Goal: Task Accomplishment & Management: Complete application form

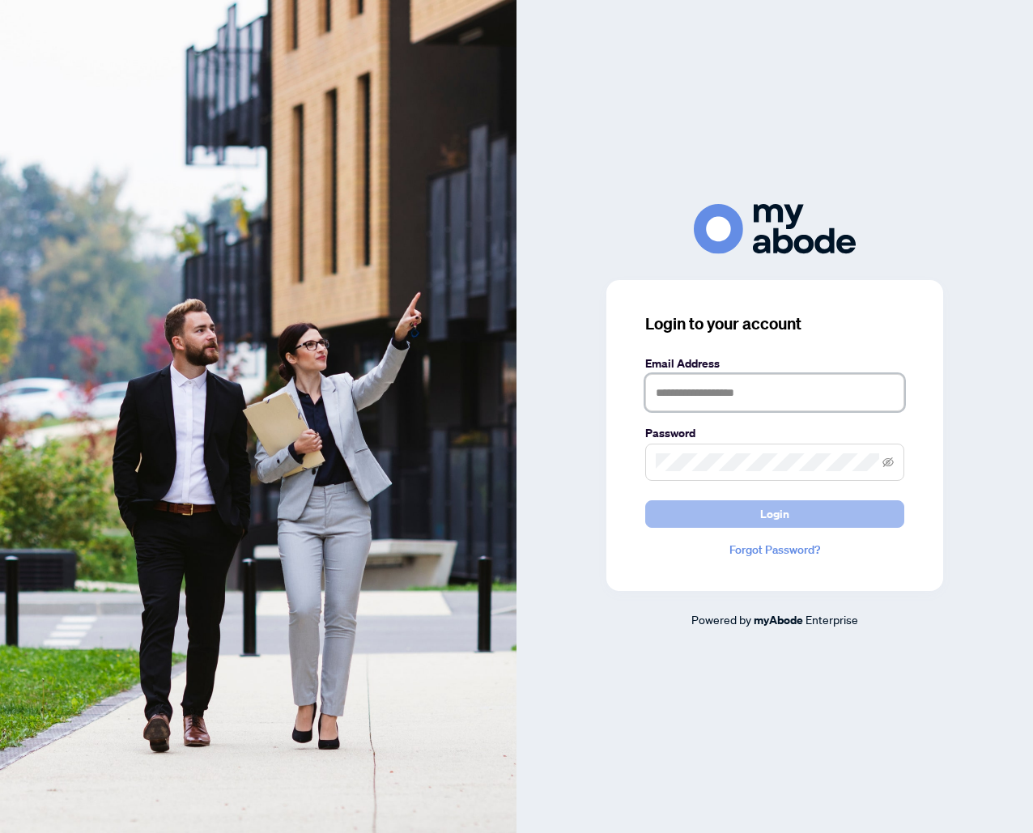
type input "**********"
click at [781, 510] on span "Login" at bounding box center [774, 514] width 29 height 26
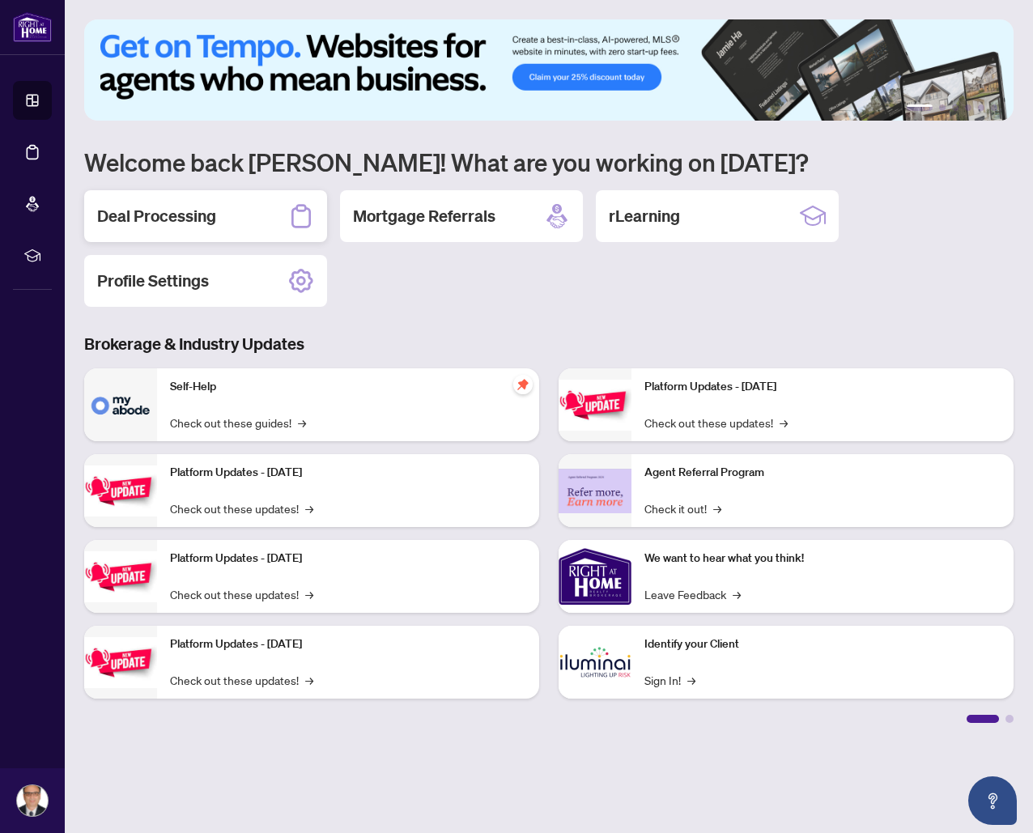
click at [202, 218] on h2 "Deal Processing" at bounding box center [156, 216] width 119 height 23
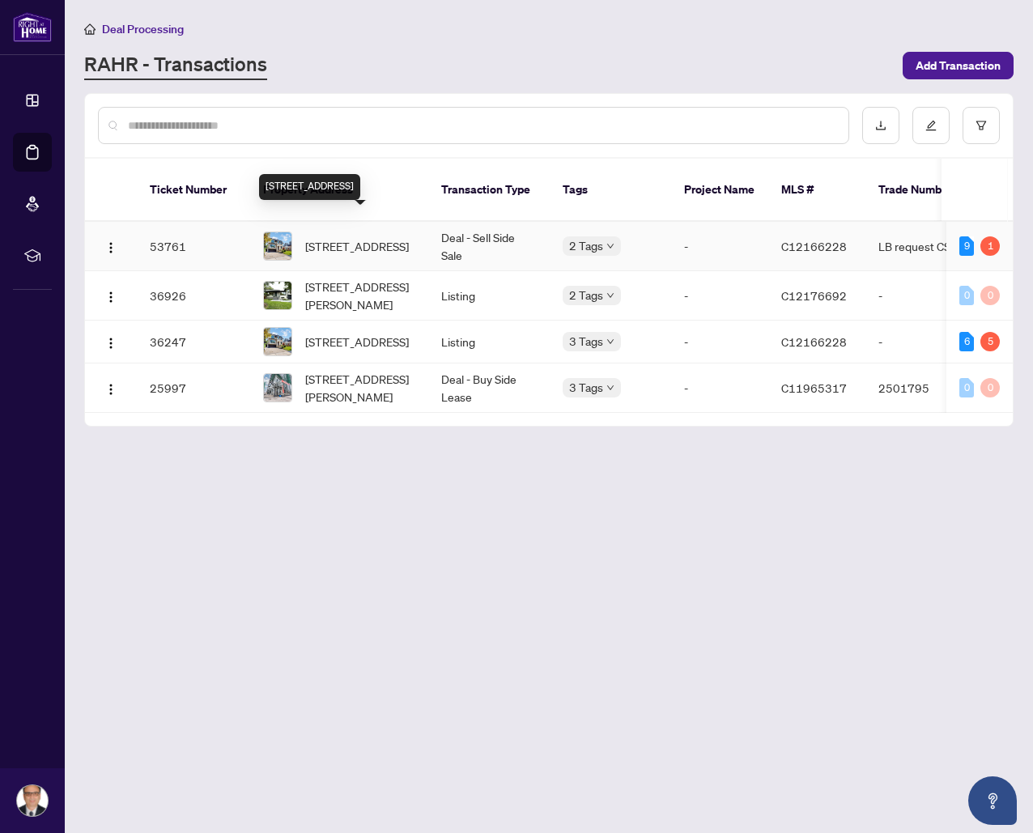
click at [330, 237] on span "[STREET_ADDRESS]" at bounding box center [357, 246] width 104 height 18
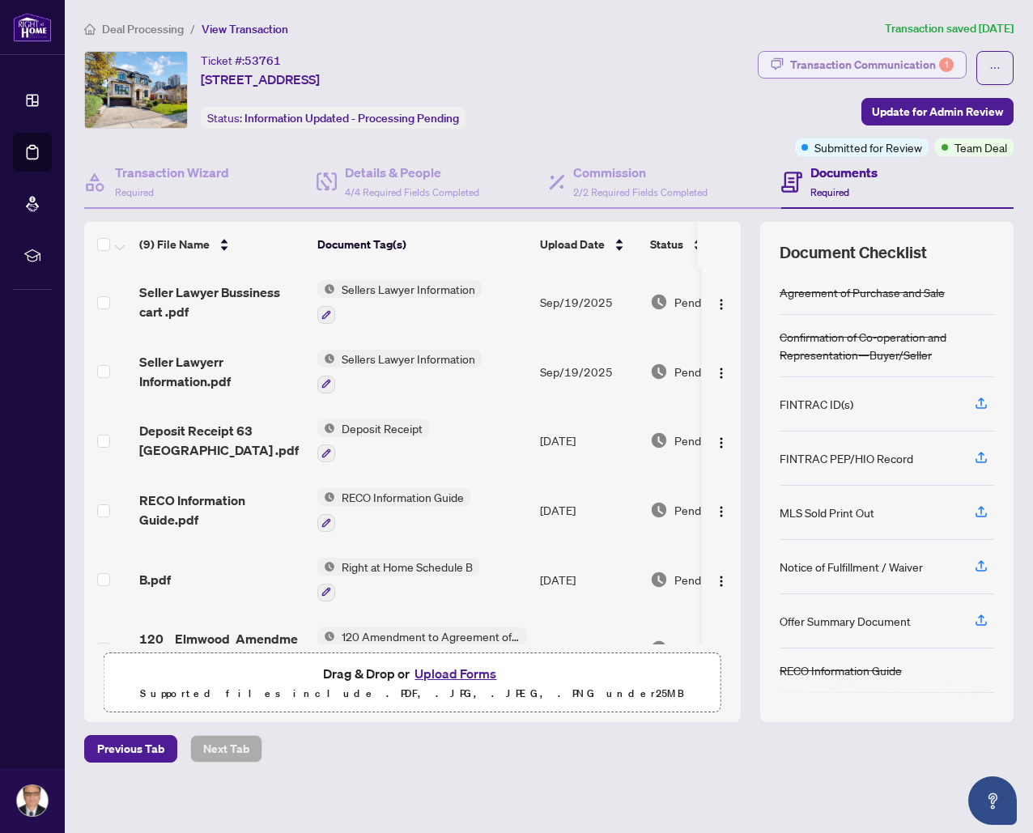
click at [913, 64] on div "Transaction Communication 1" at bounding box center [872, 65] width 164 height 26
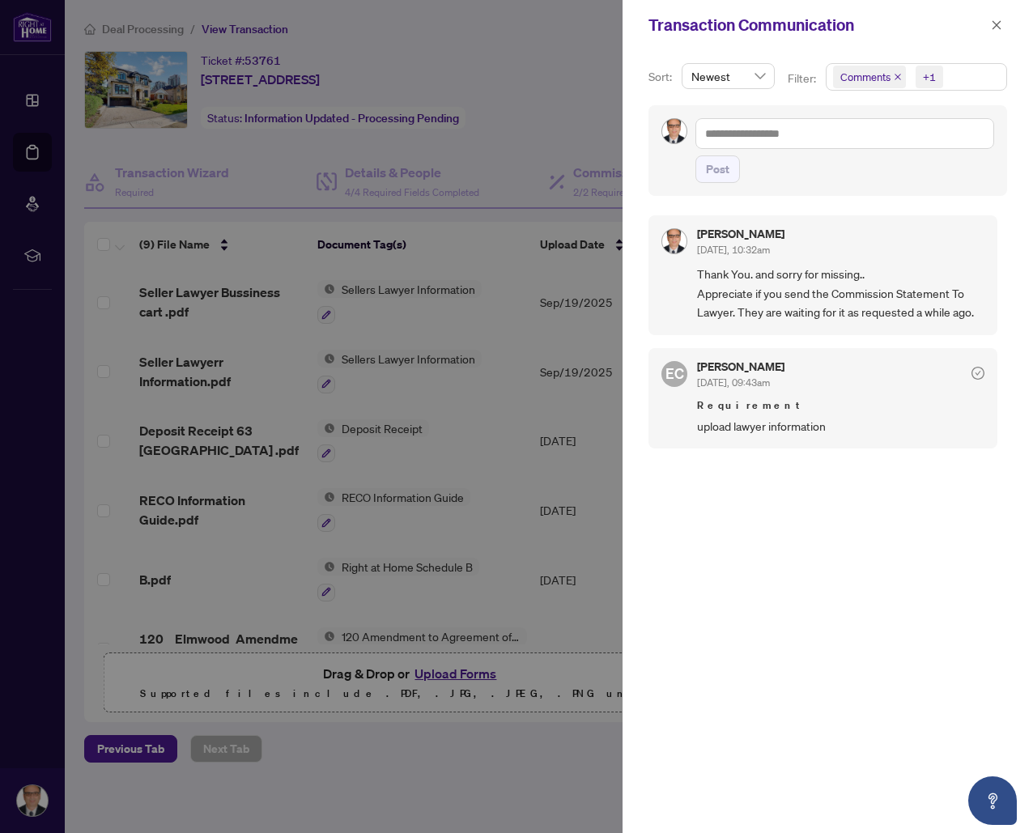
click at [489, 257] on div at bounding box center [516, 416] width 1033 height 833
click at [428, 151] on div at bounding box center [516, 416] width 1033 height 833
click at [32, 97] on div at bounding box center [516, 416] width 1033 height 833
click at [996, 27] on icon "close" at bounding box center [996, 24] width 11 height 11
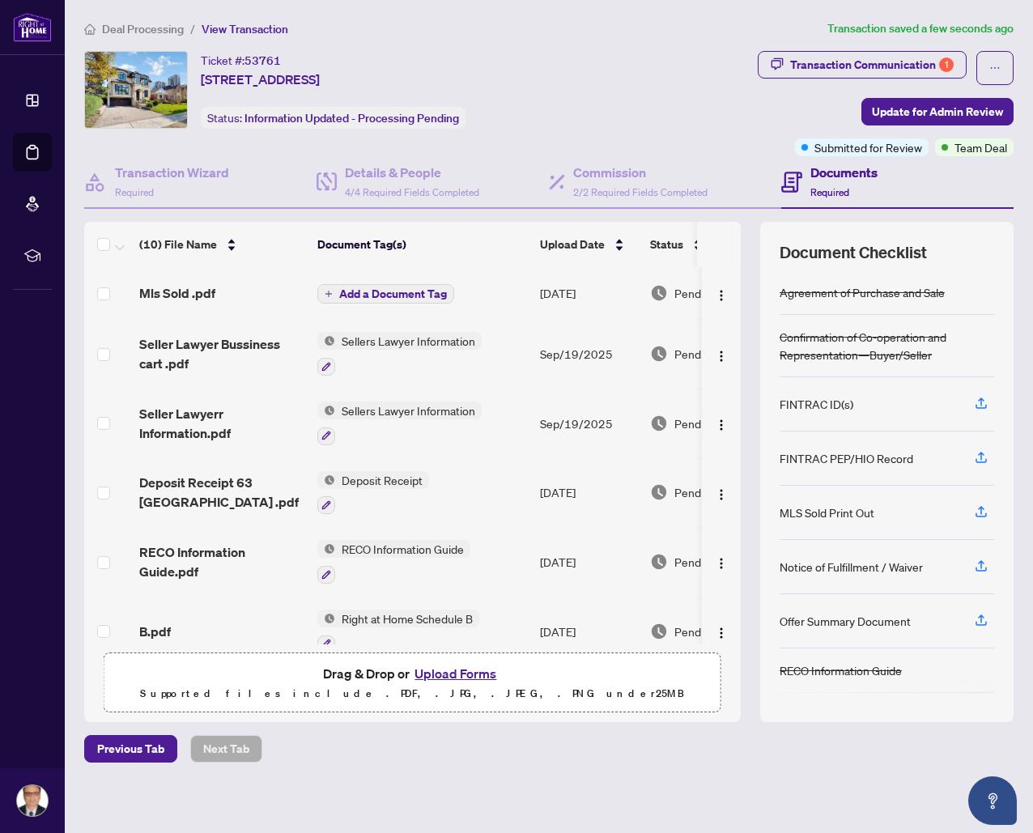
click at [330, 290] on icon "plus" at bounding box center [329, 294] width 8 height 8
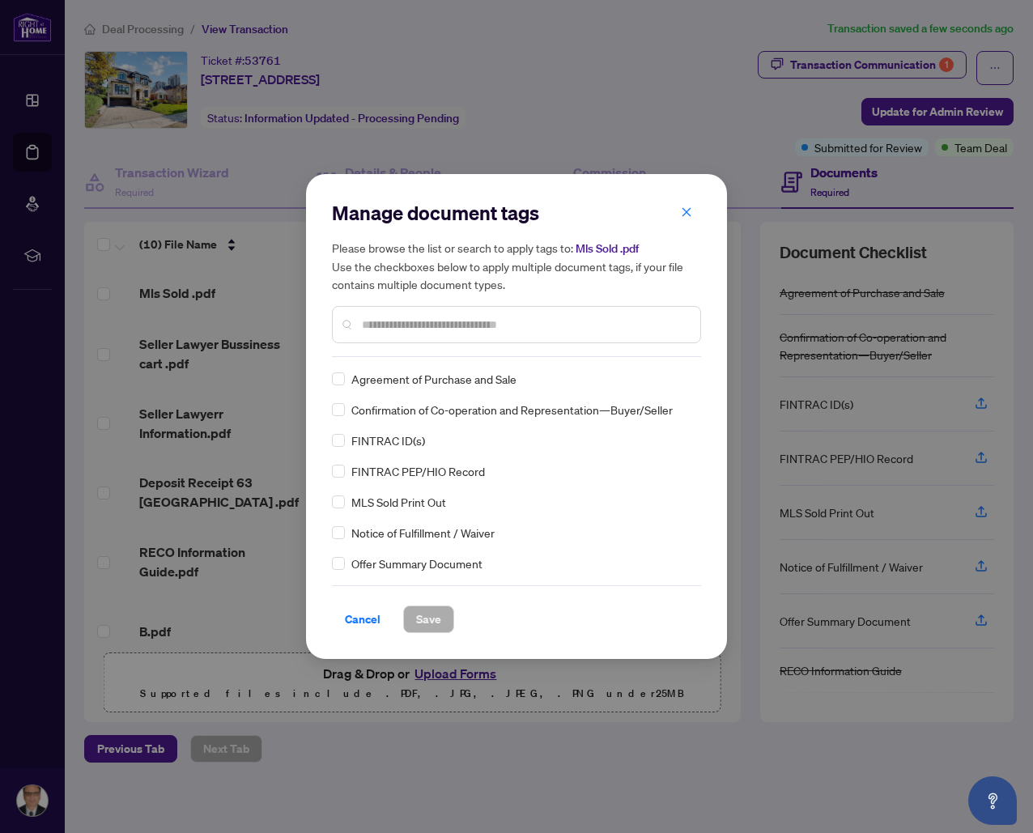
click at [371, 320] on input "text" at bounding box center [525, 325] width 326 height 18
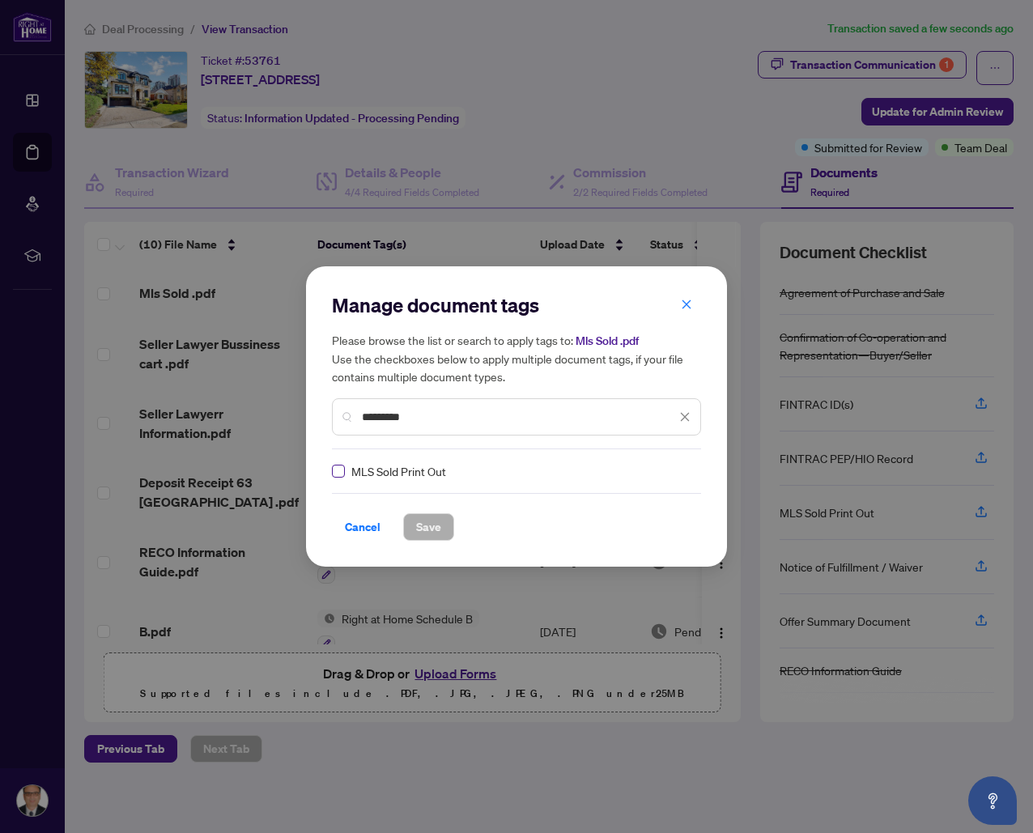
type input "********"
click at [428, 530] on span "Save" at bounding box center [428, 527] width 25 height 26
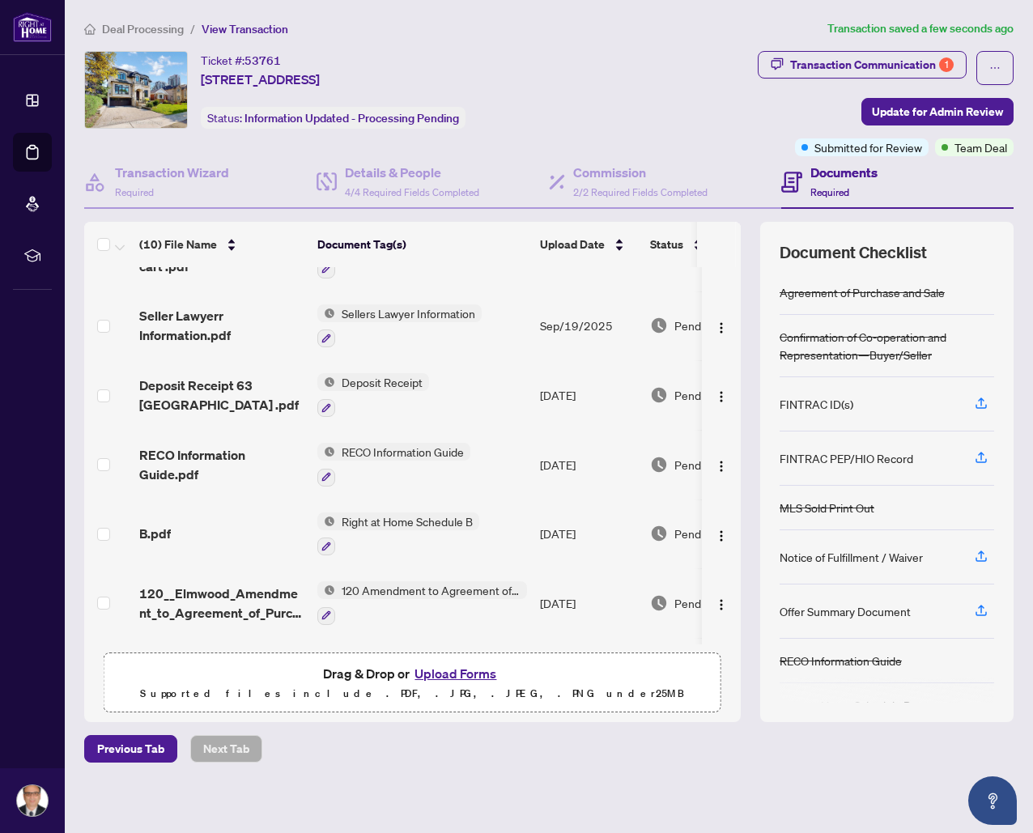
scroll to position [116, 0]
click at [329, 611] on icon "button" at bounding box center [326, 615] width 9 height 9
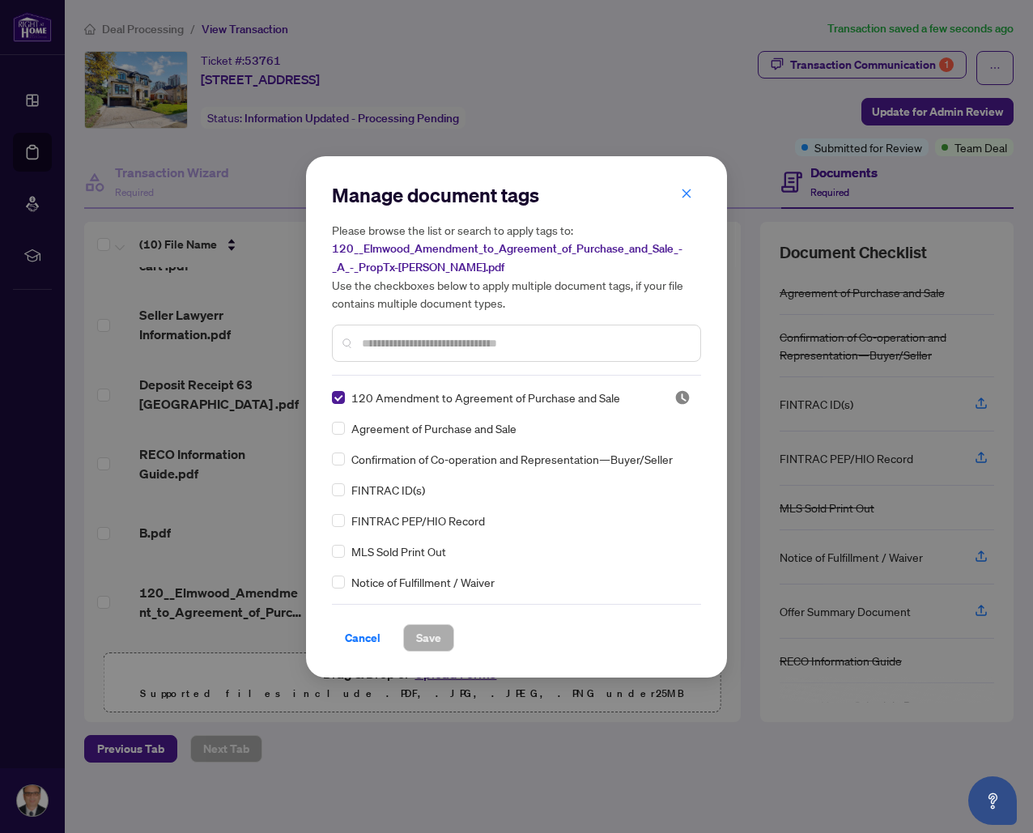
click at [376, 338] on input "text" at bounding box center [525, 343] width 326 height 18
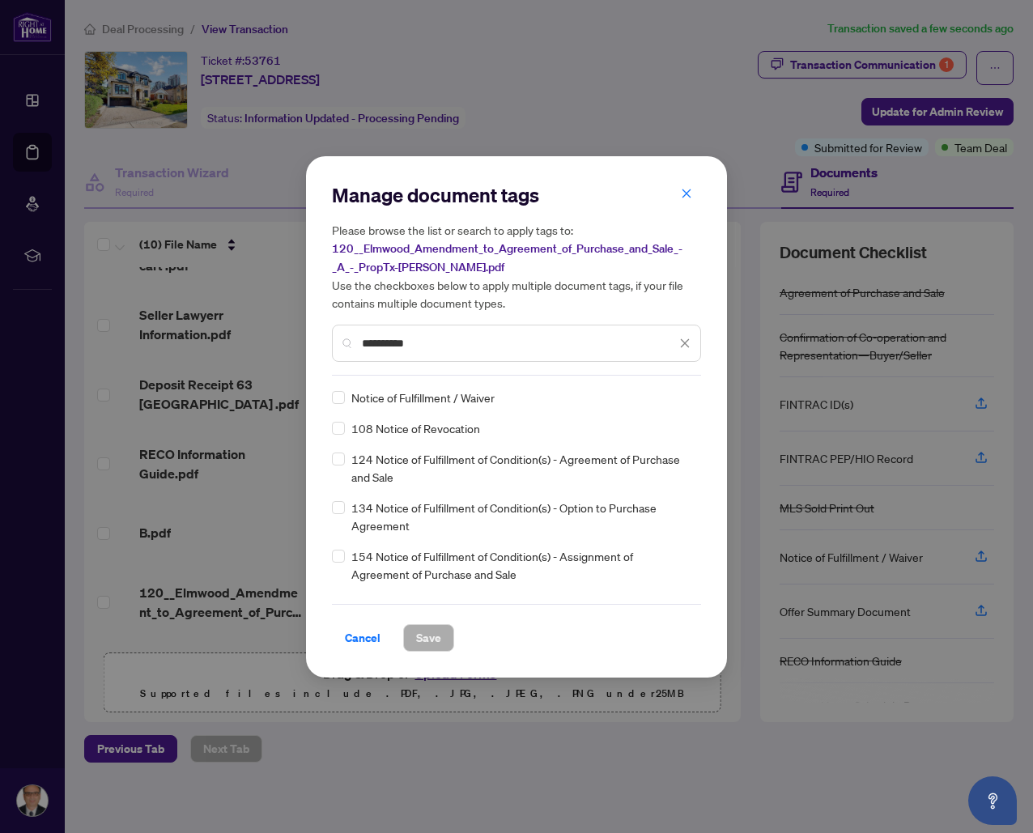
type input "*********"
click at [430, 635] on span "Save" at bounding box center [428, 638] width 25 height 26
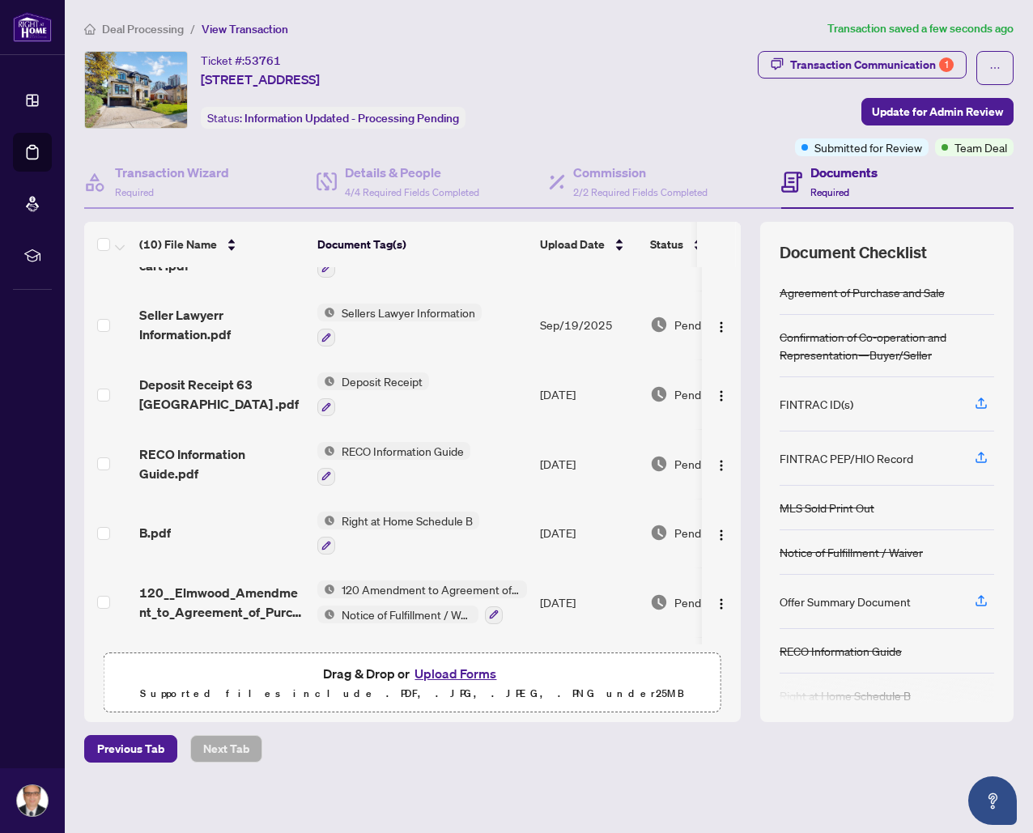
scroll to position [21, 0]
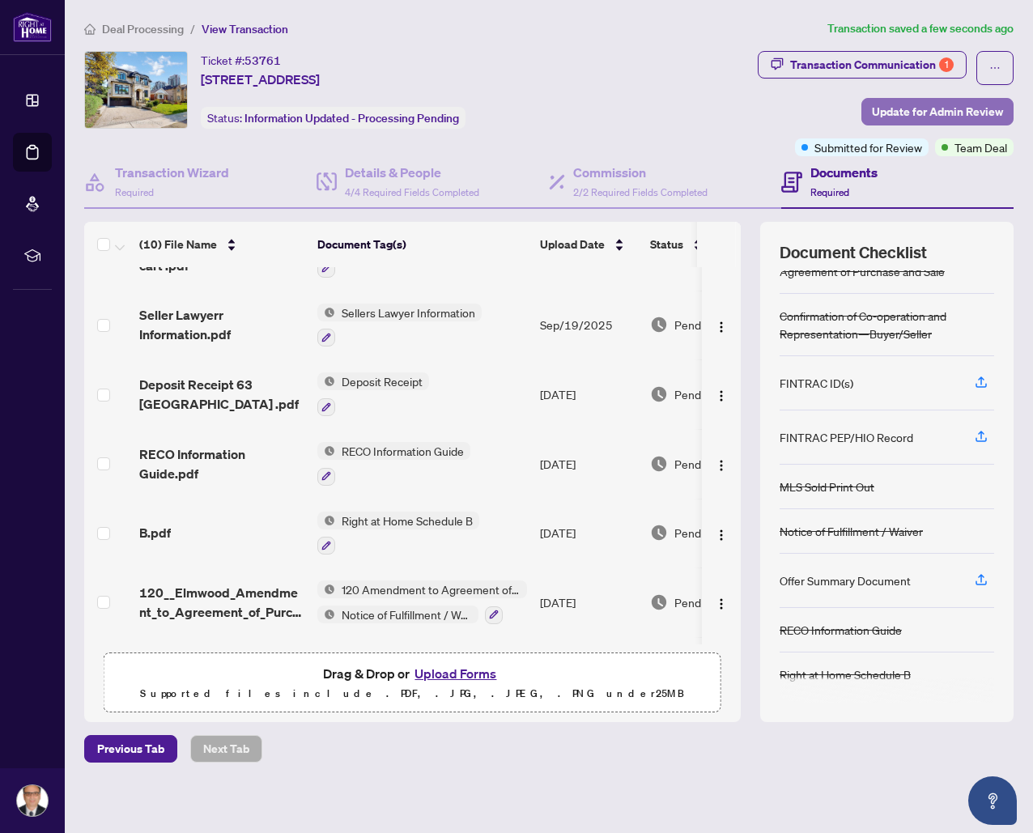
click at [962, 112] on span "Update for Admin Review" at bounding box center [937, 112] width 131 height 26
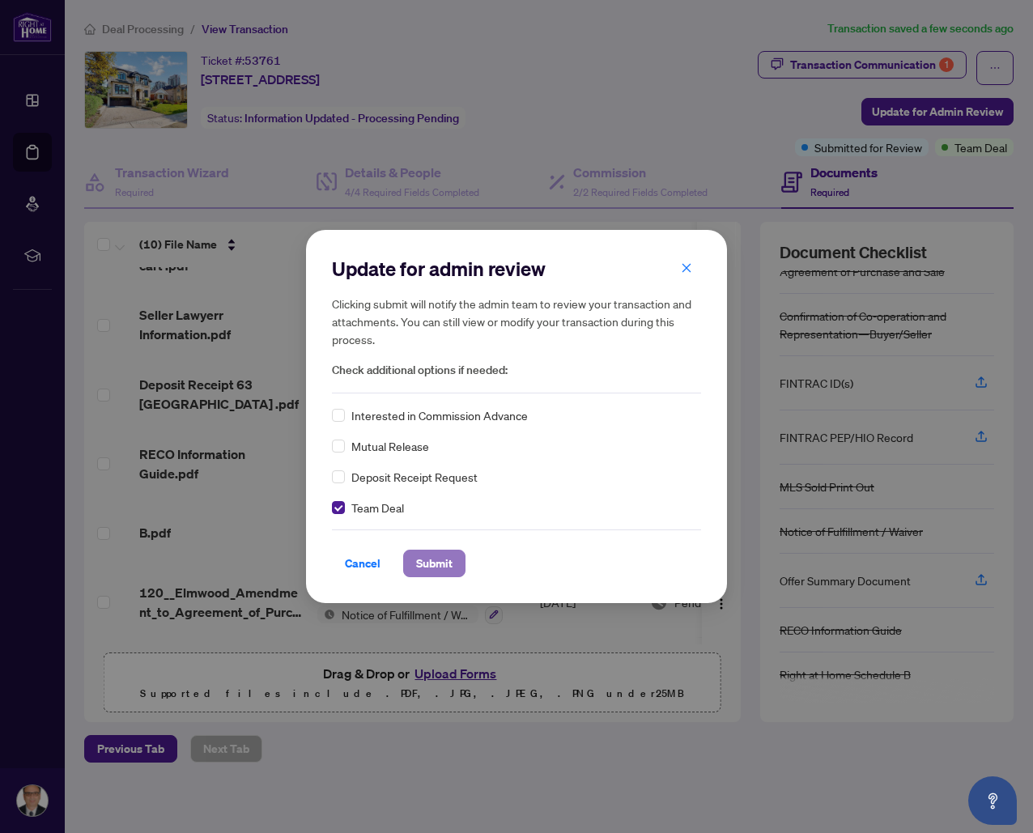
click at [438, 563] on span "Submit" at bounding box center [434, 564] width 36 height 26
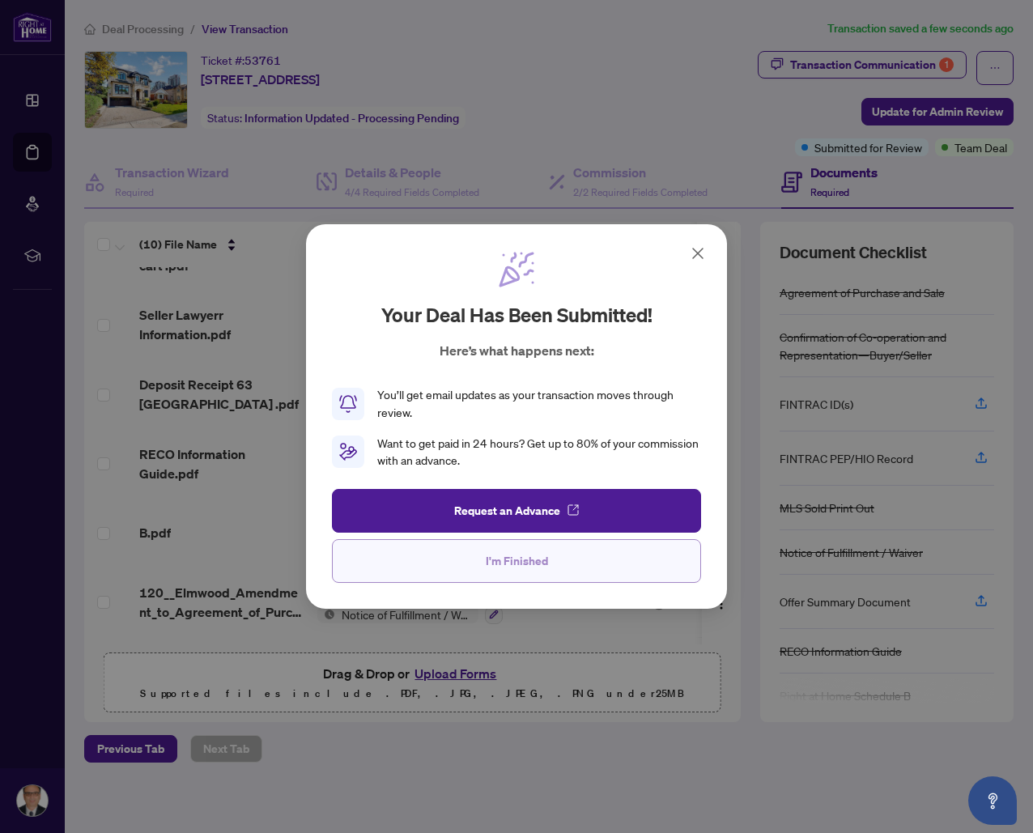
click at [520, 564] on span "I'm Finished" at bounding box center [517, 561] width 62 height 26
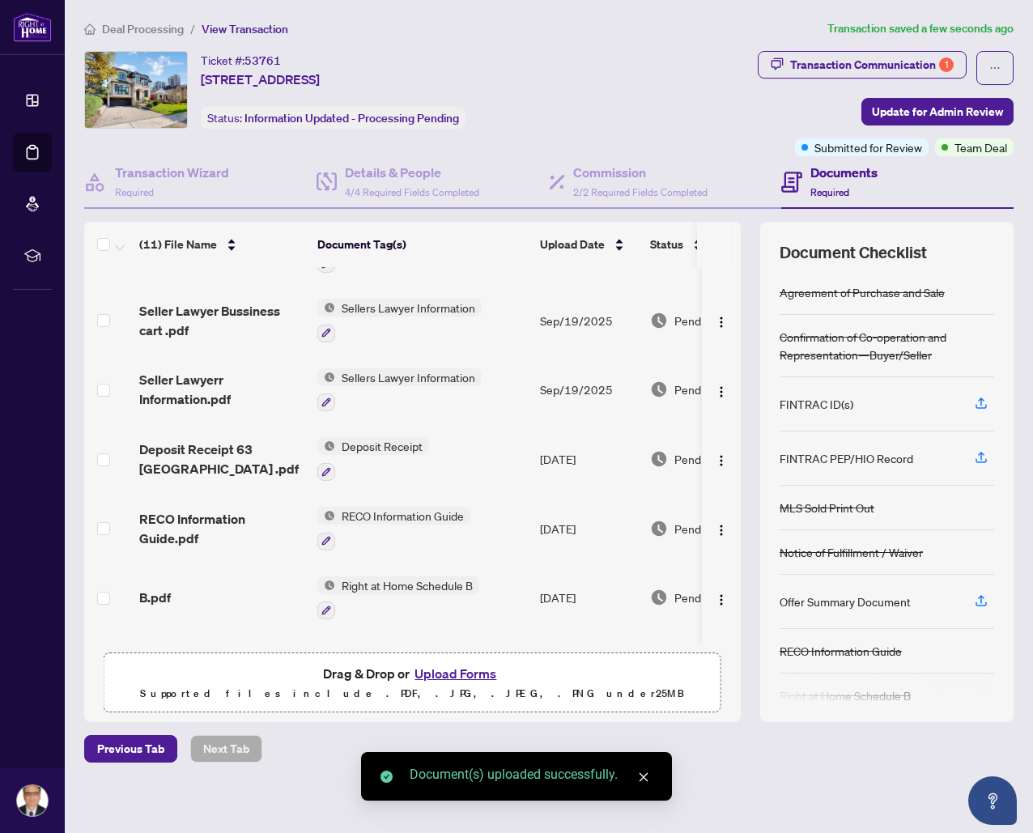
scroll to position [0, 0]
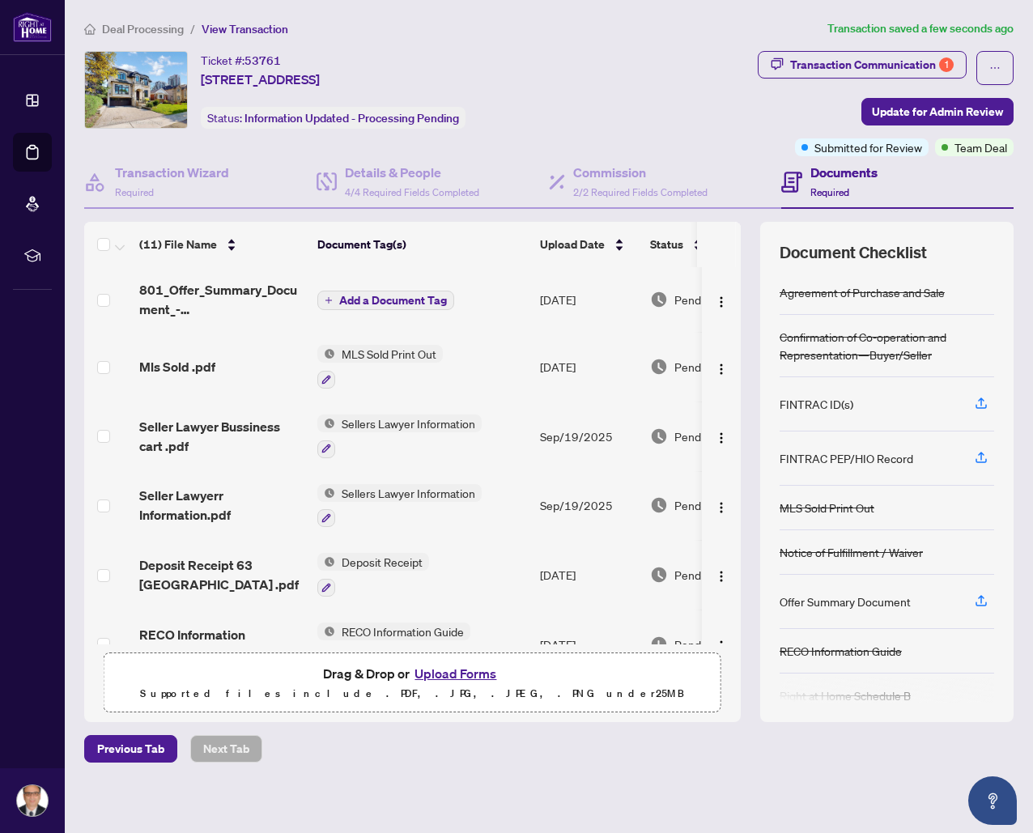
click at [328, 296] on icon "plus" at bounding box center [329, 300] width 8 height 8
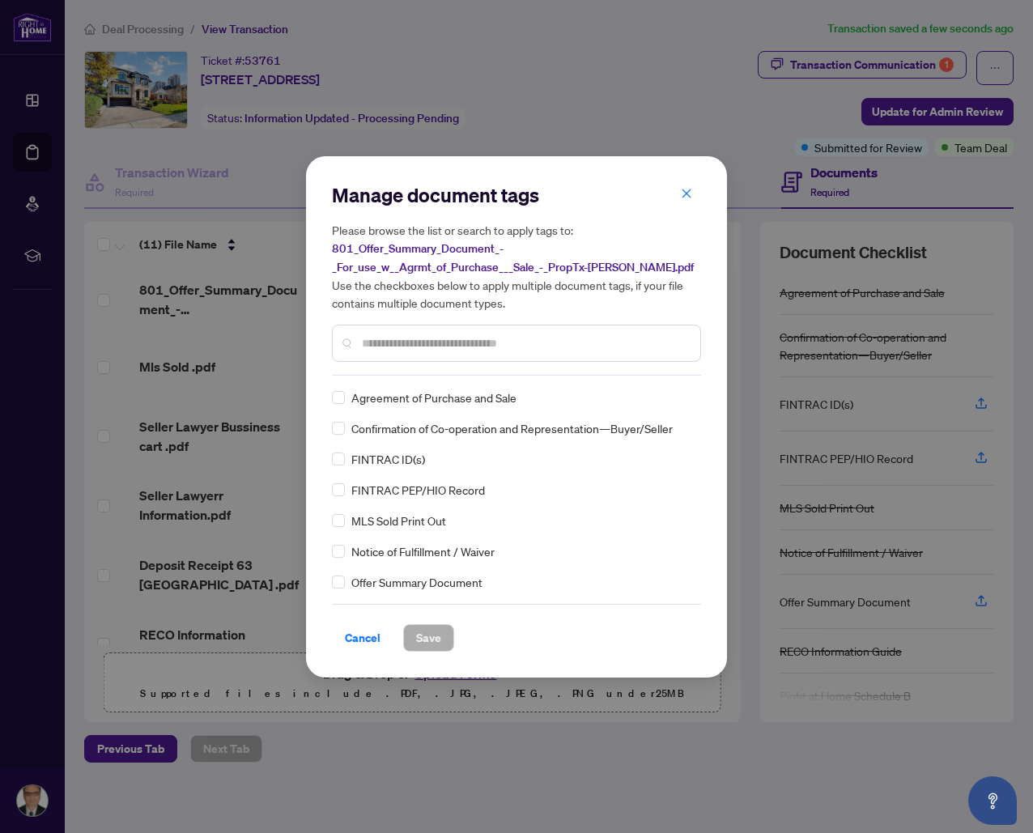
click at [369, 345] on input "text" at bounding box center [525, 343] width 326 height 18
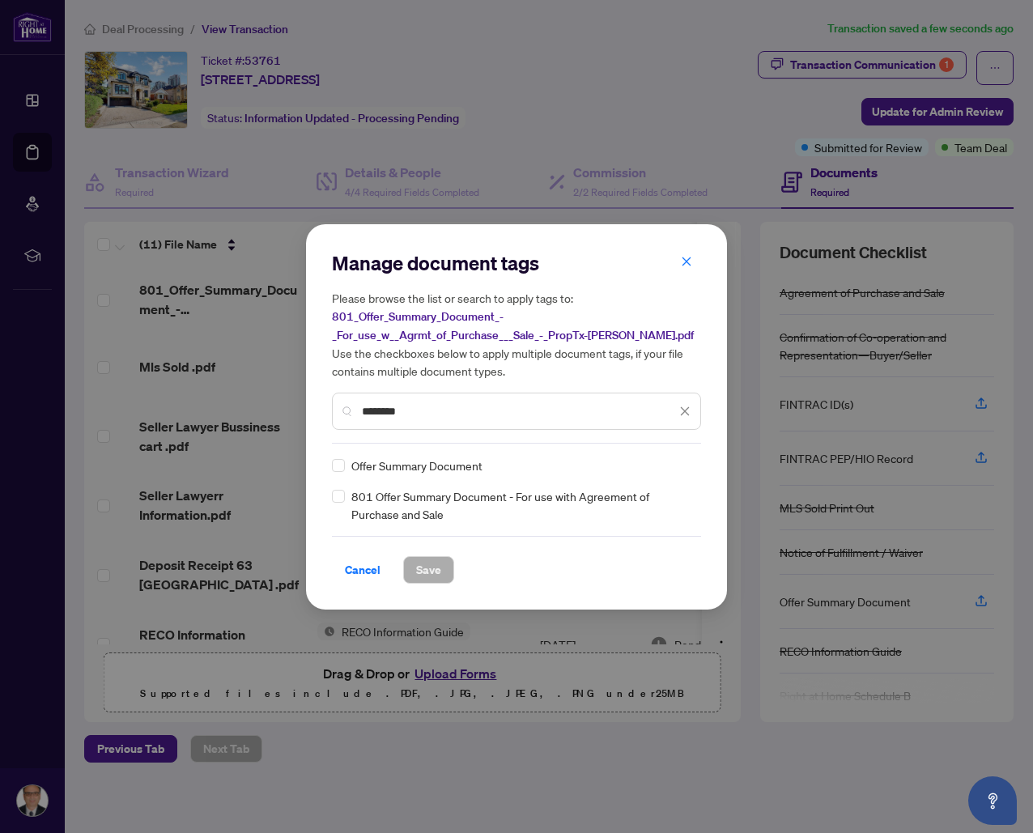
type input "********"
click at [428, 570] on span "Save" at bounding box center [428, 570] width 25 height 26
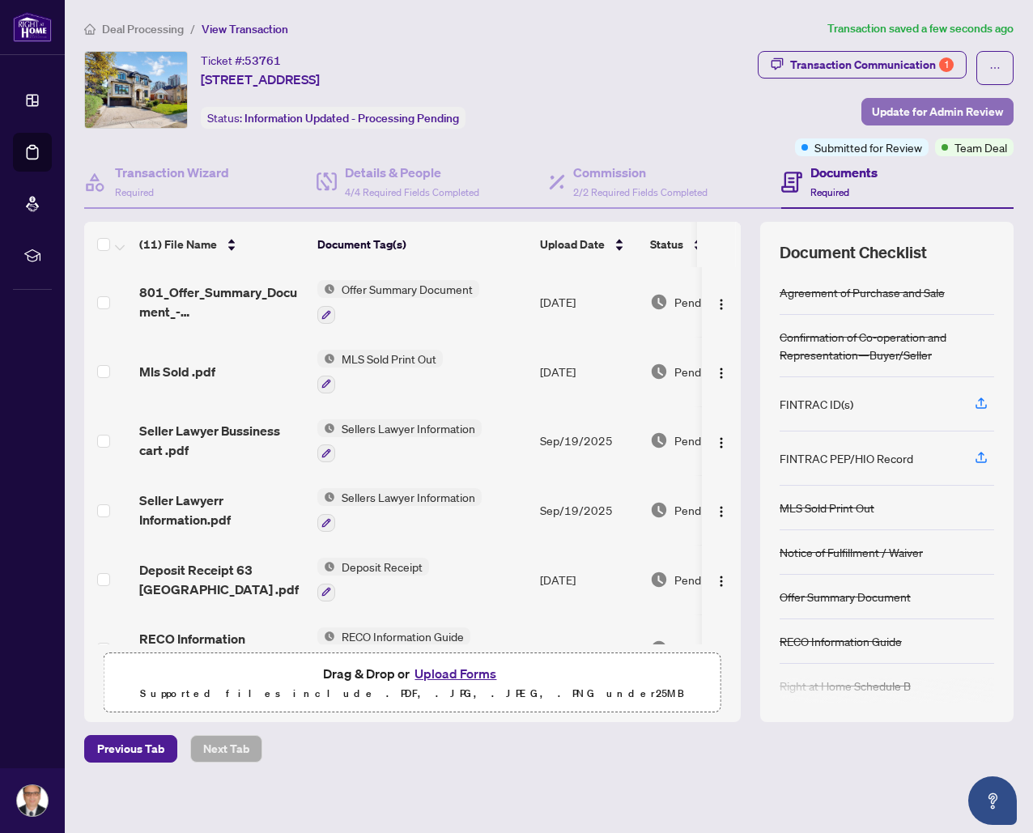
click at [945, 112] on span "Update for Admin Review" at bounding box center [937, 112] width 131 height 26
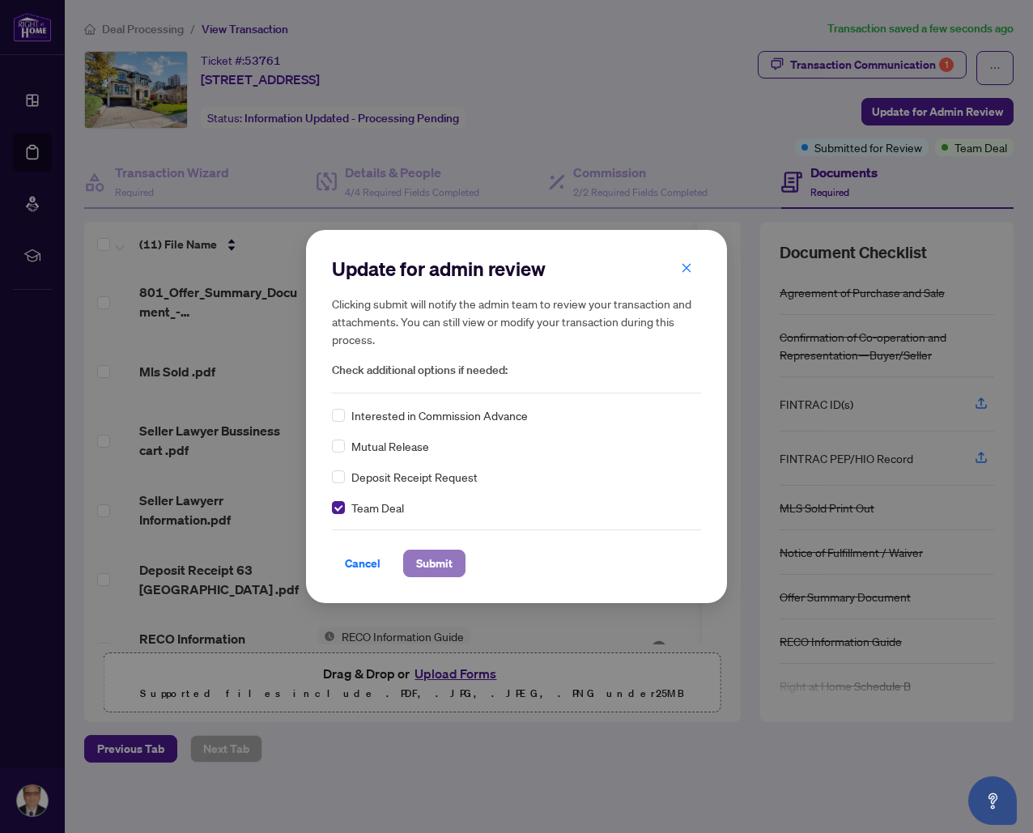
click at [436, 568] on span "Submit" at bounding box center [434, 564] width 36 height 26
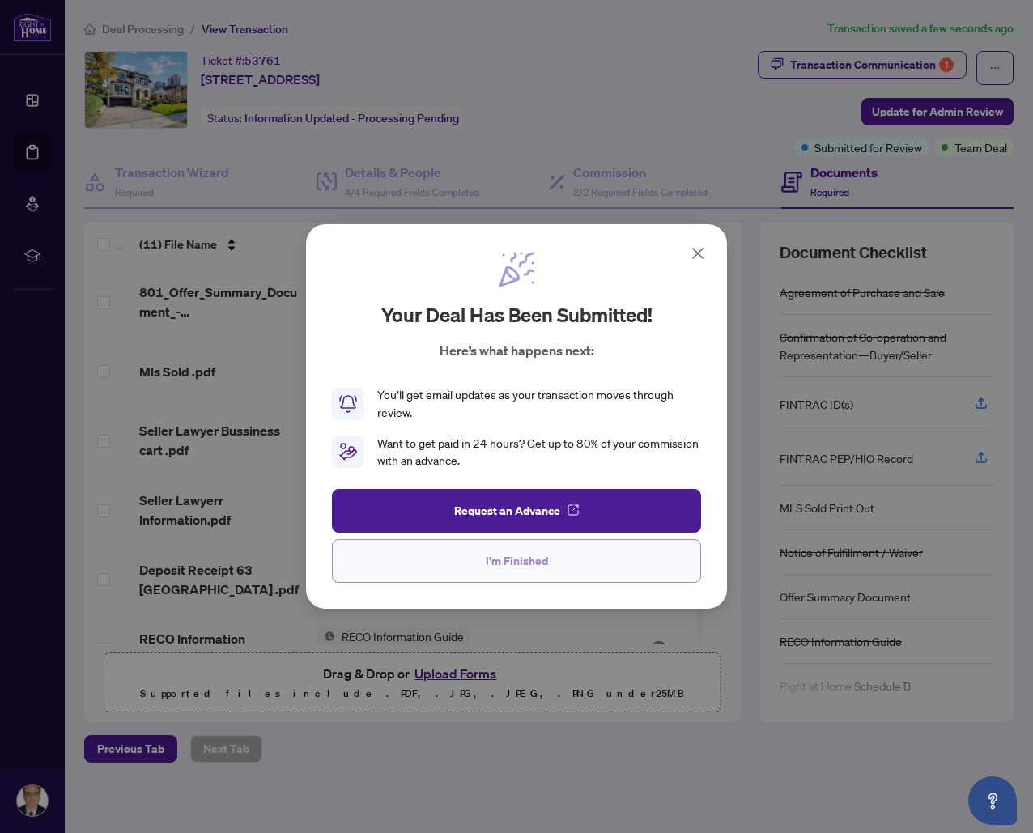
click at [510, 558] on span "I'm Finished" at bounding box center [517, 561] width 62 height 26
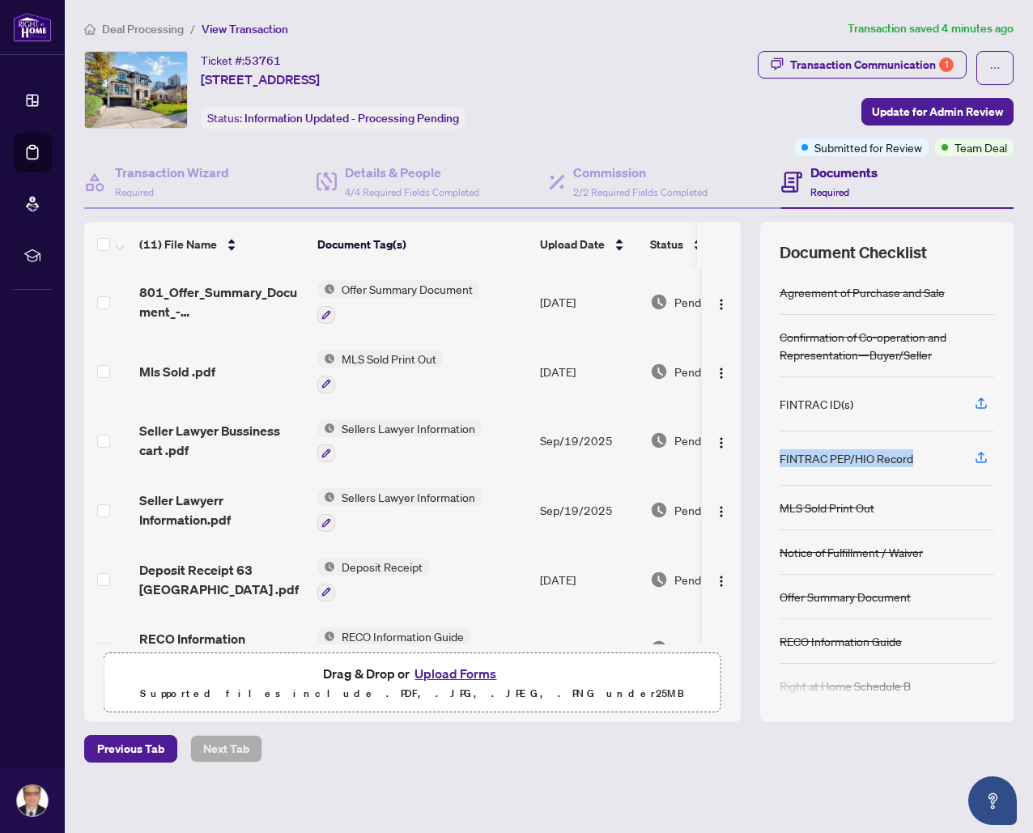
drag, startPoint x: 911, startPoint y: 455, endPoint x: 778, endPoint y: 459, distance: 132.9
click at [778, 459] on div "Document Checklist Agreement of Purchase and Sale Confirmation of Co-operation …" at bounding box center [886, 472] width 253 height 500
copy div "FINTRAC PEP/HIO Record"
click at [843, 459] on div "FINTRAC PEP/HIO Record" at bounding box center [847, 458] width 134 height 18
drag, startPoint x: 916, startPoint y: 457, endPoint x: 775, endPoint y: 457, distance: 140.9
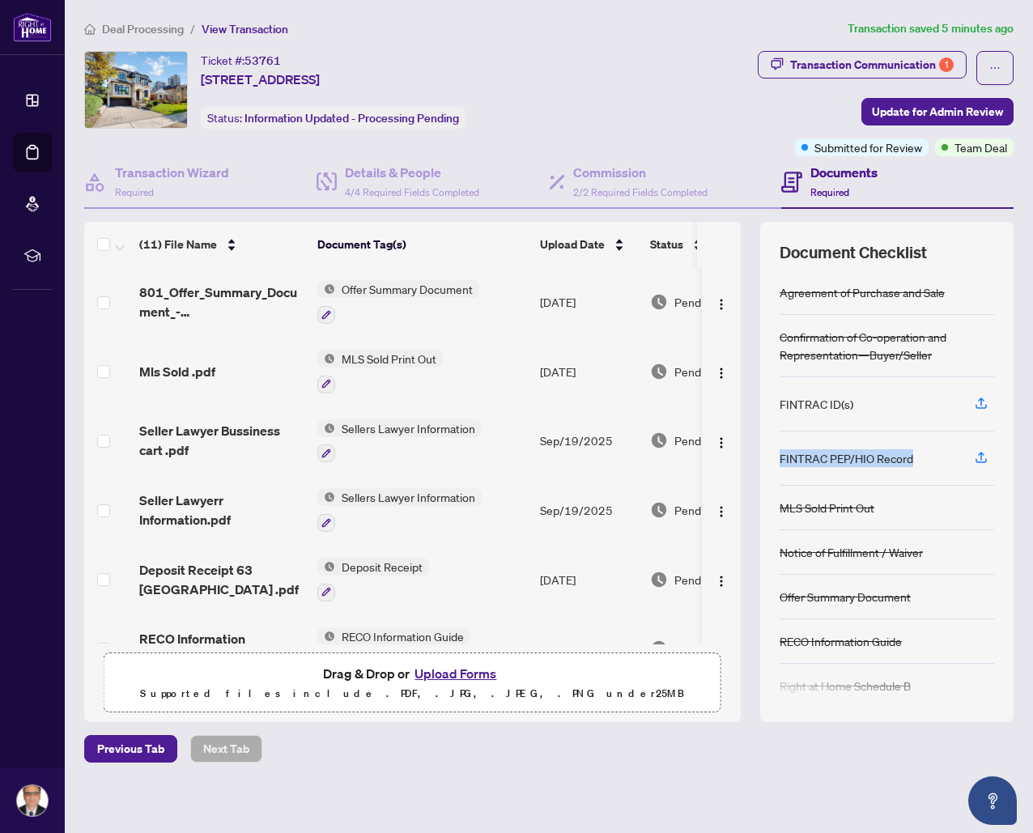
click at [775, 457] on div "Document Checklist Agreement of Purchase and Sale Confirmation of Co-operation …" at bounding box center [886, 472] width 253 height 500
copy div "FINTRAC PEP/HIO Record"
click at [980, 456] on icon "button" at bounding box center [981, 457] width 15 height 15
click at [655, 751] on div "Previous Tab Next Tab" at bounding box center [549, 749] width 930 height 28
click at [983, 457] on icon "button" at bounding box center [981, 457] width 15 height 15
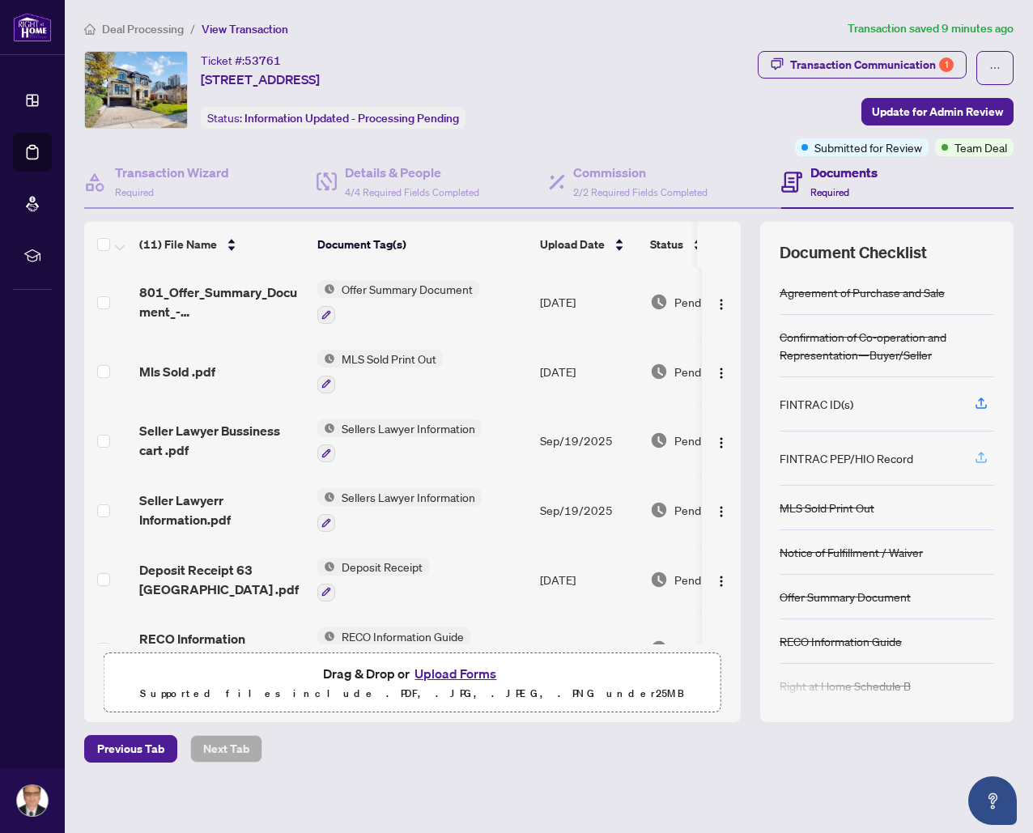
click at [981, 457] on icon "button" at bounding box center [981, 457] width 15 height 15
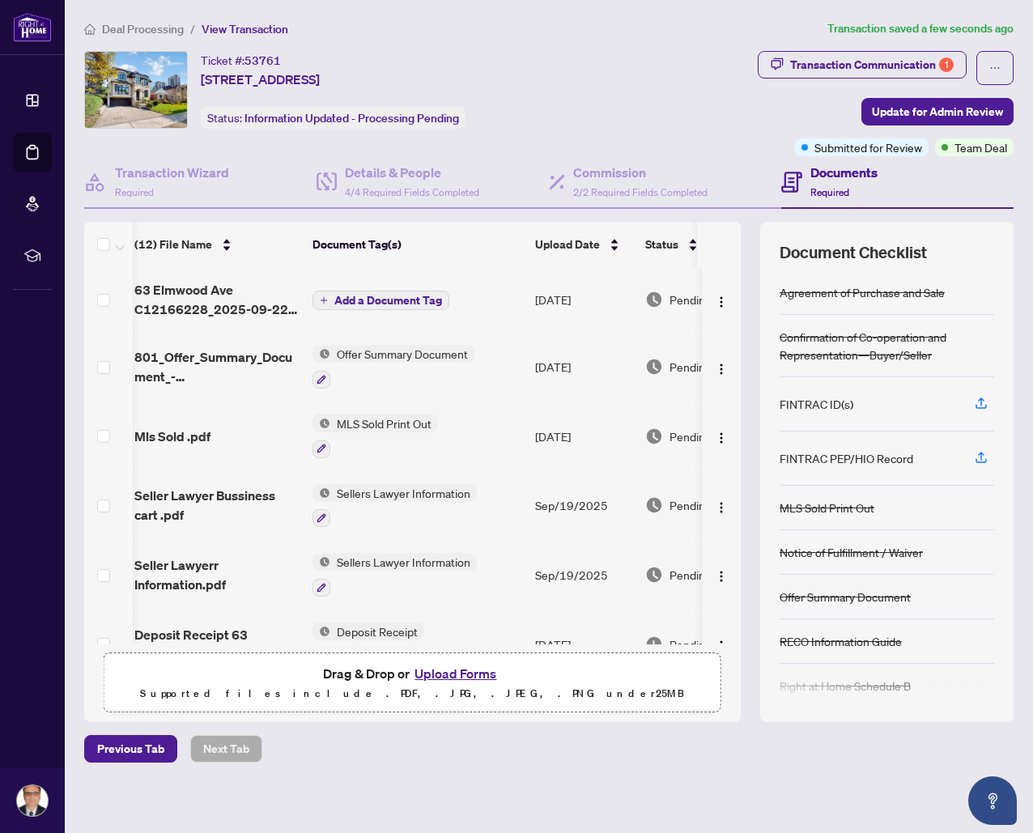
click at [326, 298] on icon "plus" at bounding box center [324, 300] width 8 height 8
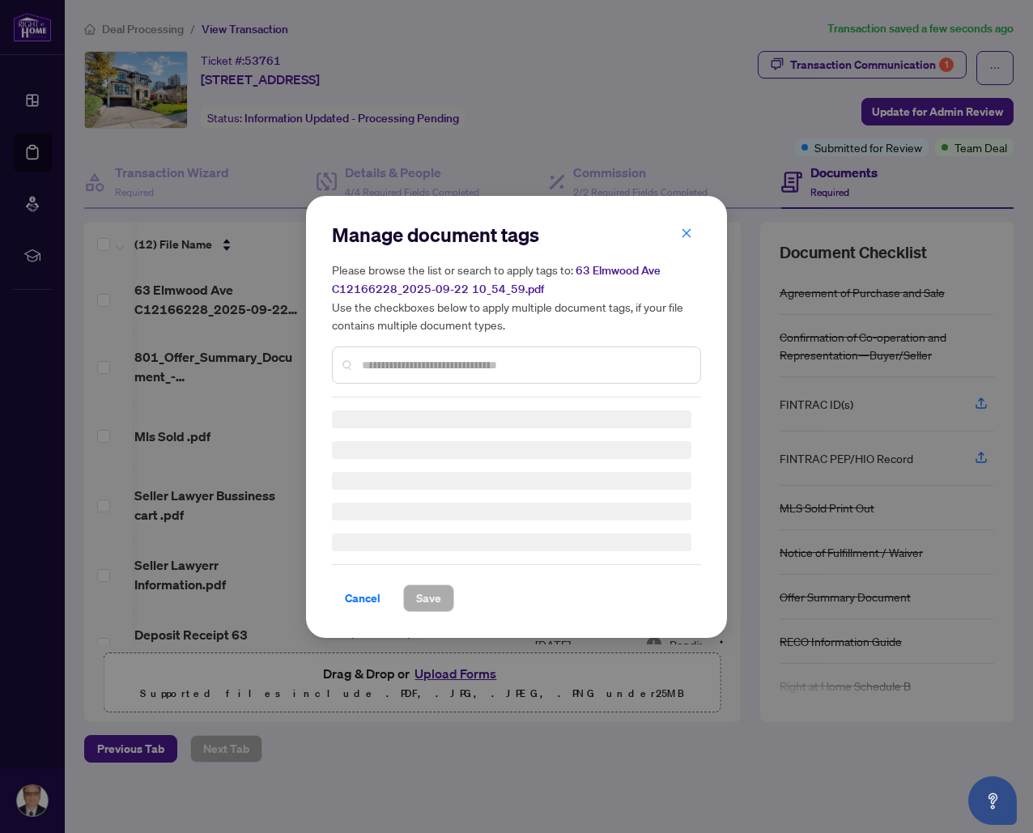
click at [391, 360] on input "text" at bounding box center [525, 365] width 326 height 18
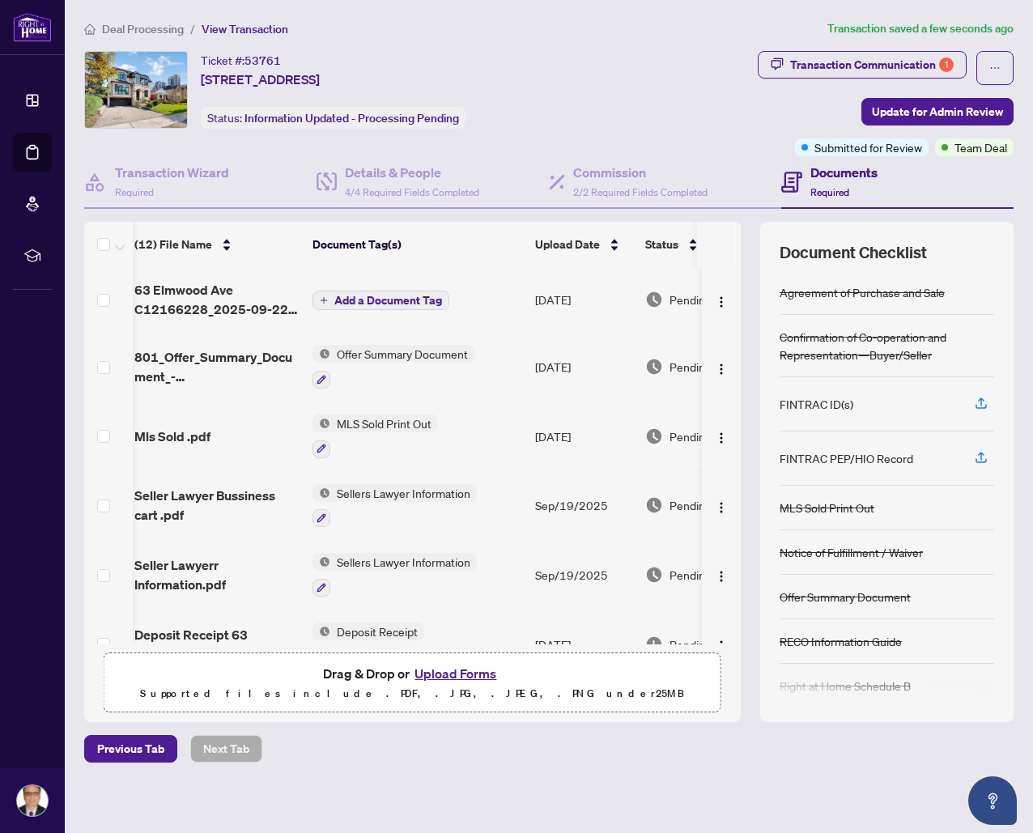
click at [313, 291] on button "Add a Document Tag" at bounding box center [381, 300] width 137 height 19
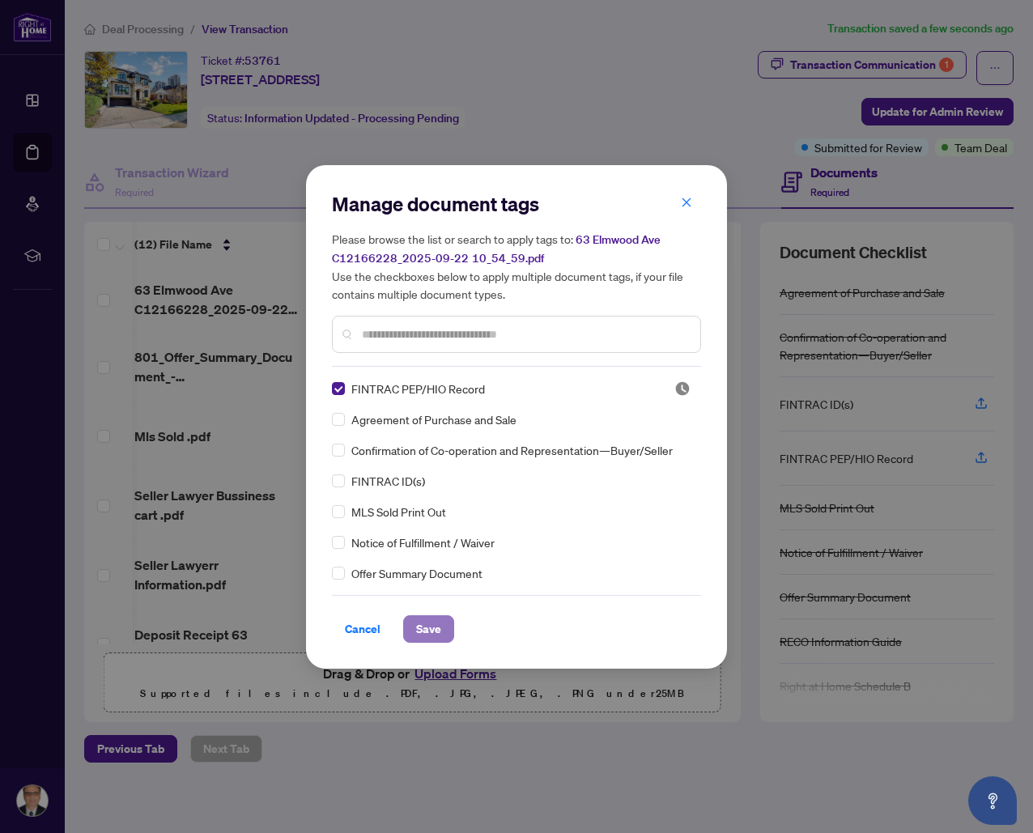
drag, startPoint x: 434, startPoint y: 626, endPoint x: 448, endPoint y: 621, distance: 14.6
click at [434, 626] on span "Save" at bounding box center [428, 629] width 25 height 26
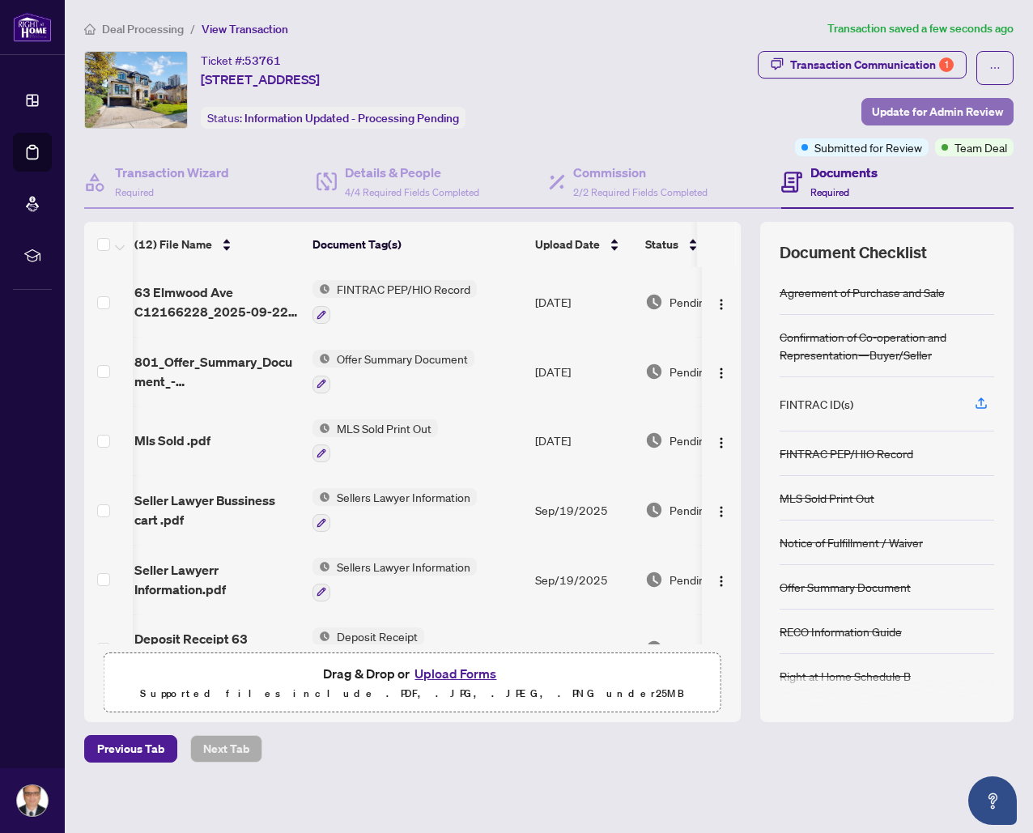
click at [912, 113] on span "Update for Admin Review" at bounding box center [937, 112] width 131 height 26
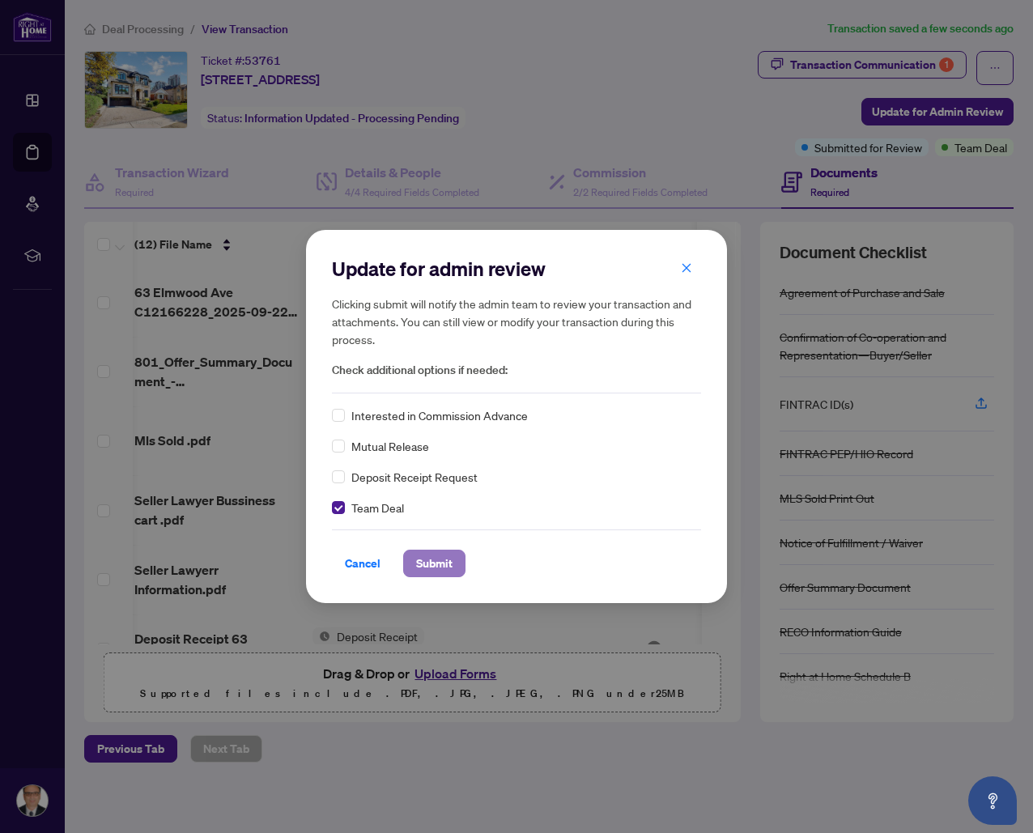
click at [424, 564] on span "Submit" at bounding box center [434, 564] width 36 height 26
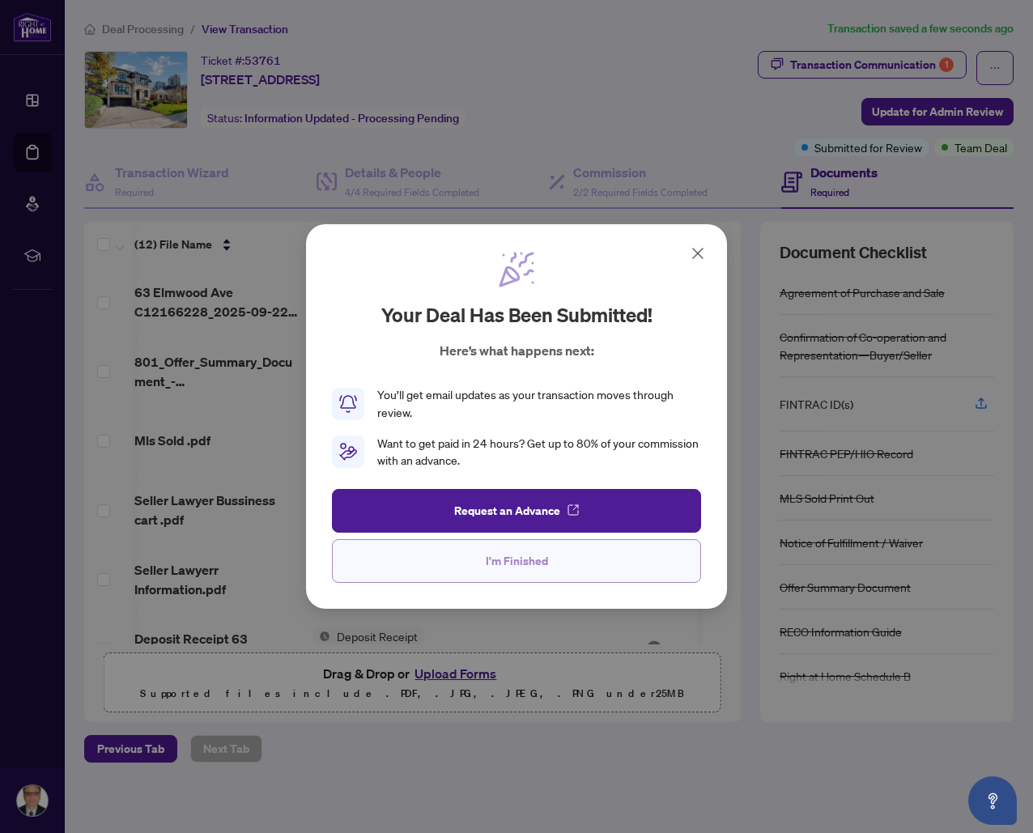
click at [520, 563] on span "I'm Finished" at bounding box center [517, 561] width 62 height 26
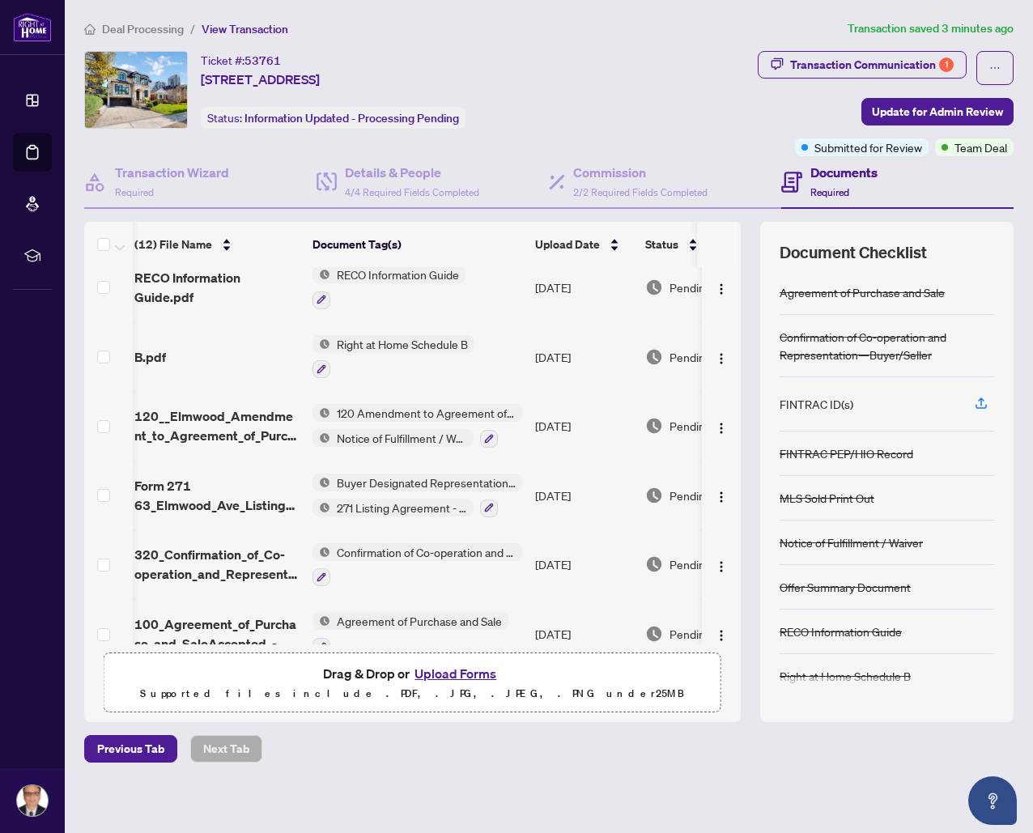
scroll to position [445, 5]
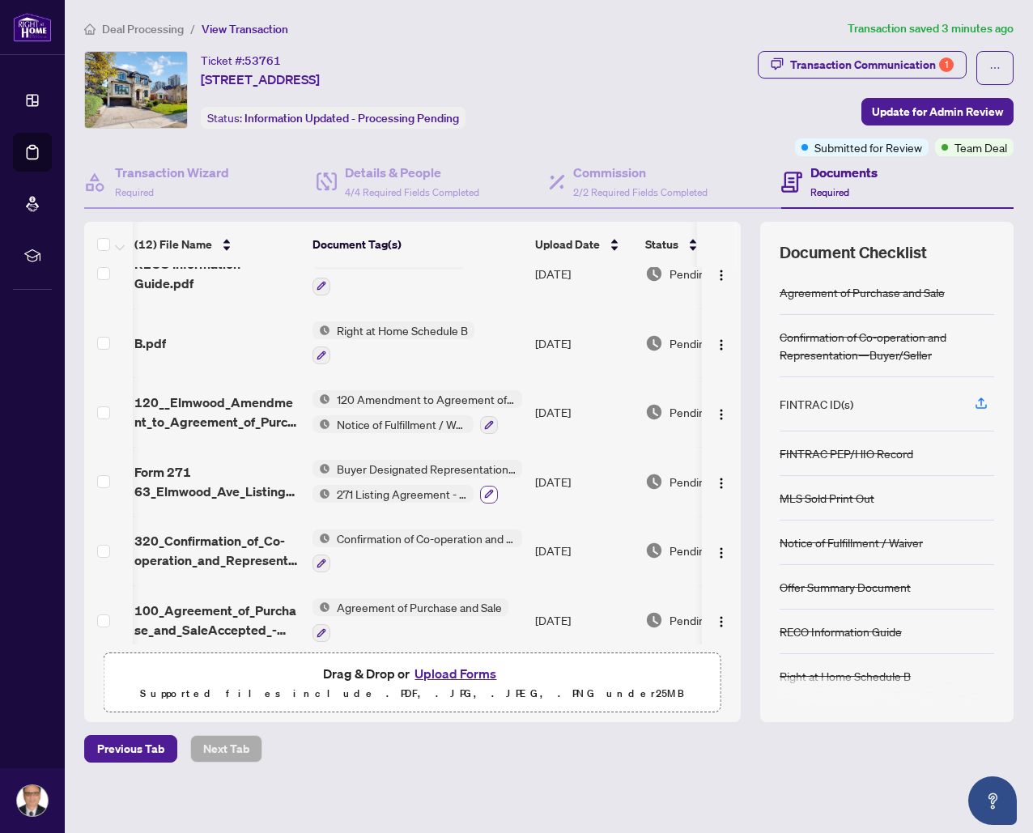
click at [491, 489] on icon "button" at bounding box center [489, 494] width 10 height 10
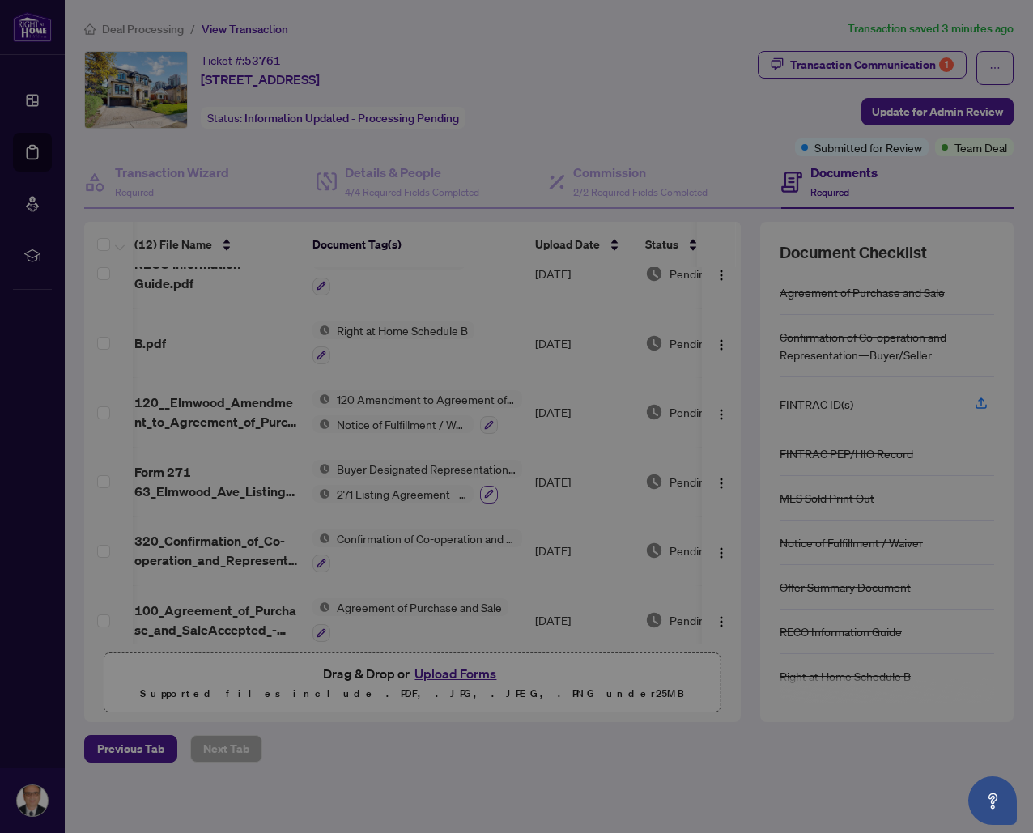
click at [491, 485] on h3 at bounding box center [512, 481] width 360 height 18
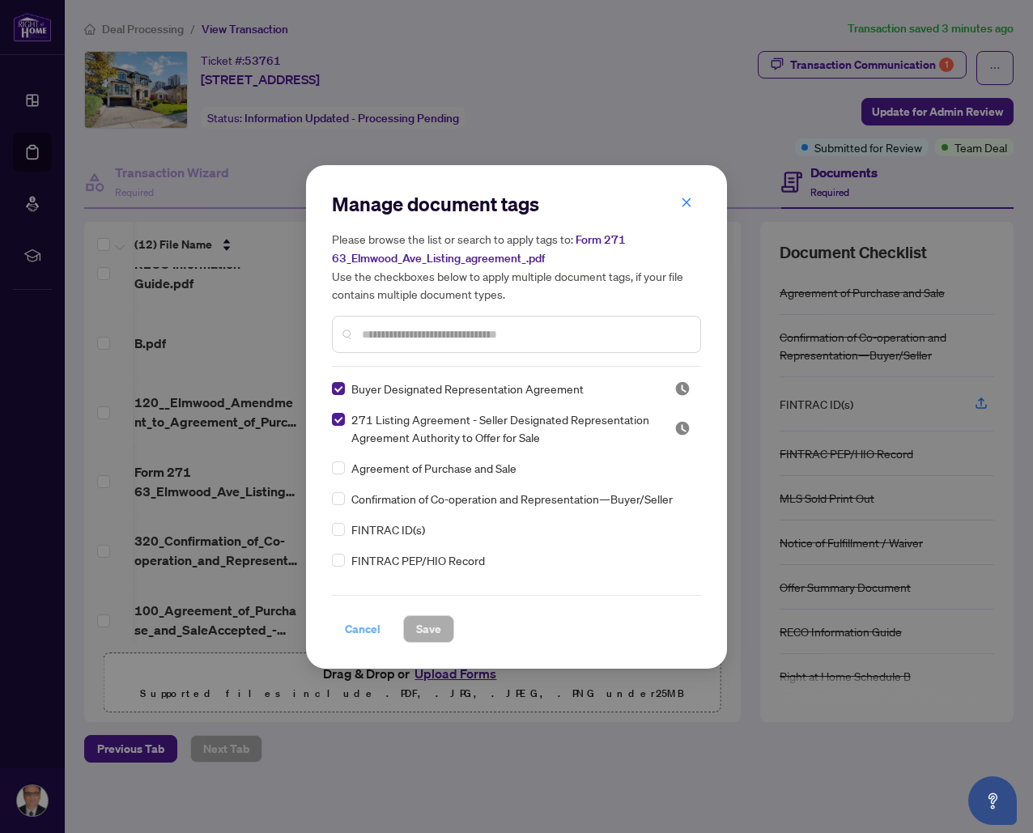
click at [366, 628] on span "Cancel" at bounding box center [363, 629] width 36 height 26
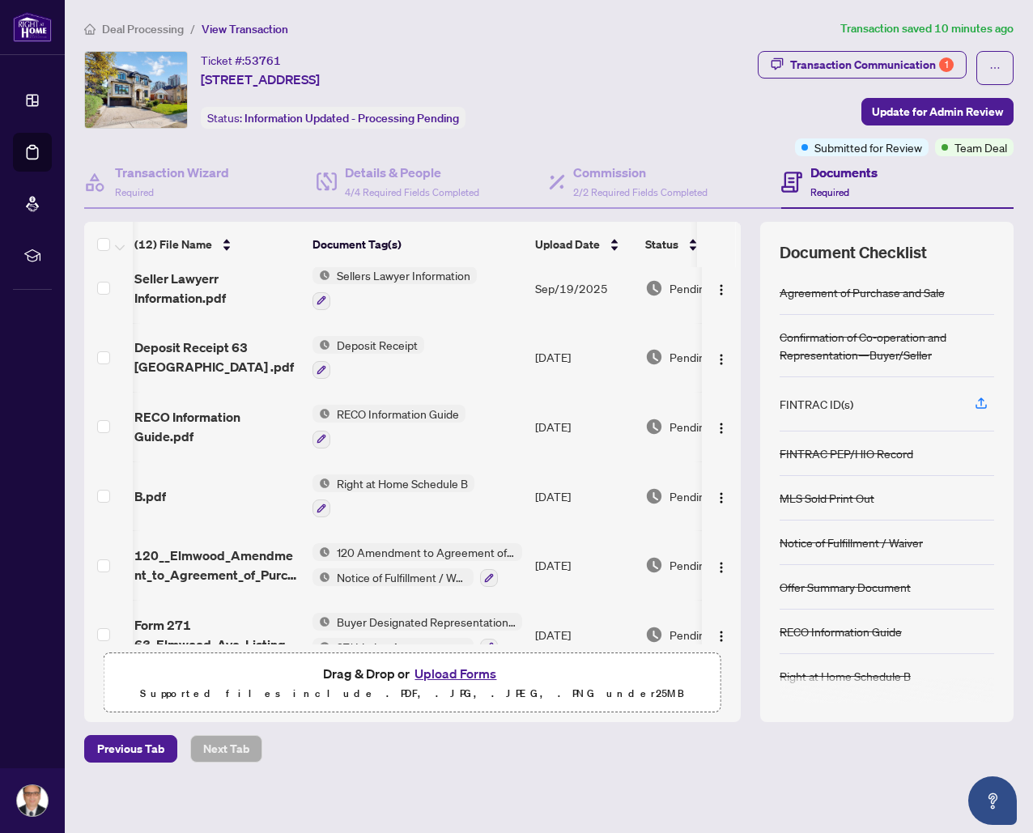
scroll to position [452, 5]
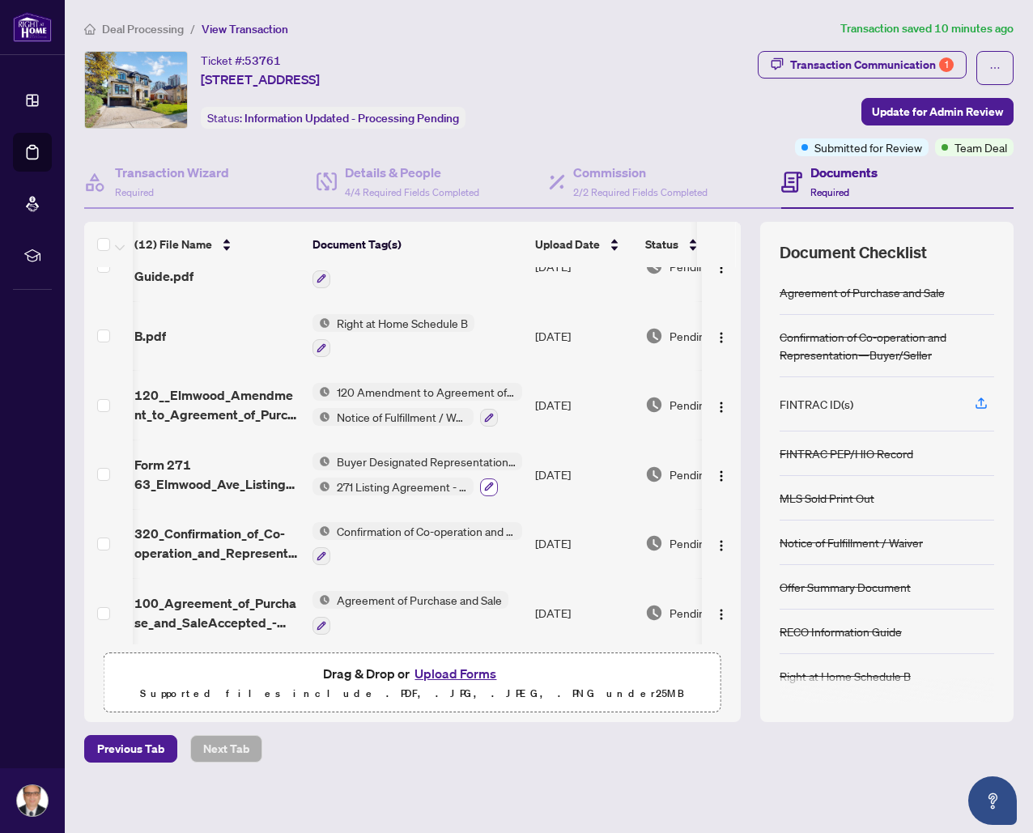
click at [488, 483] on icon "button" at bounding box center [489, 487] width 9 height 9
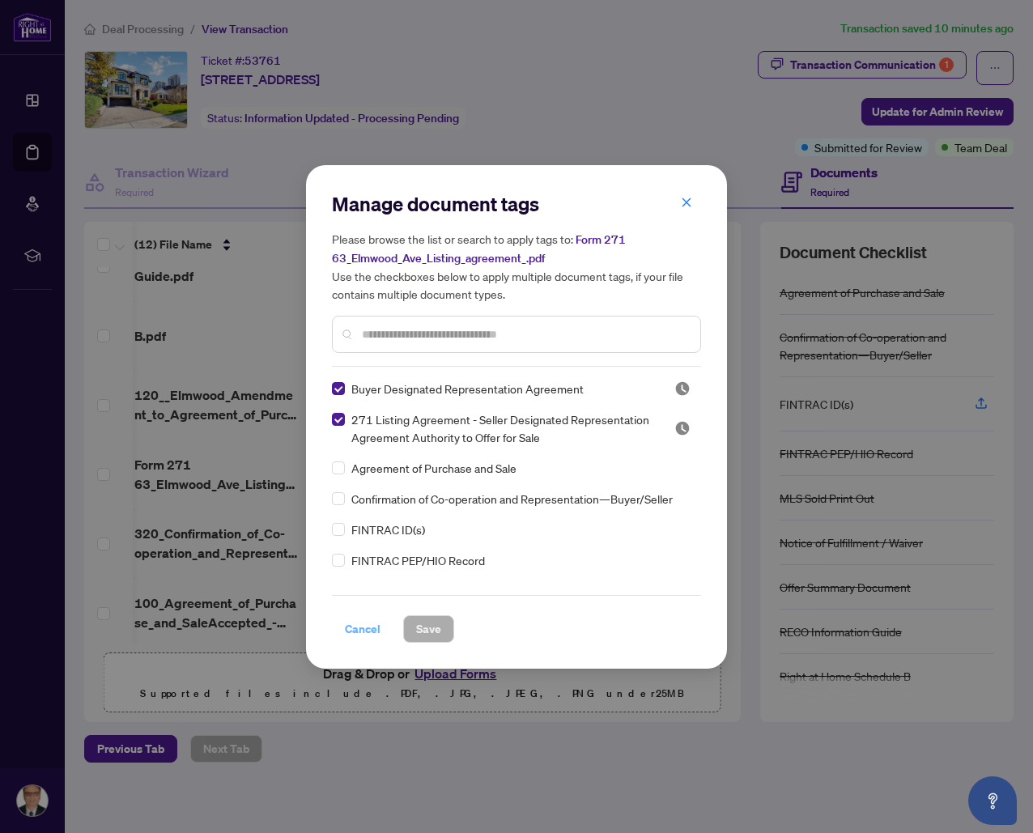
click at [351, 628] on span "Cancel" at bounding box center [363, 629] width 36 height 26
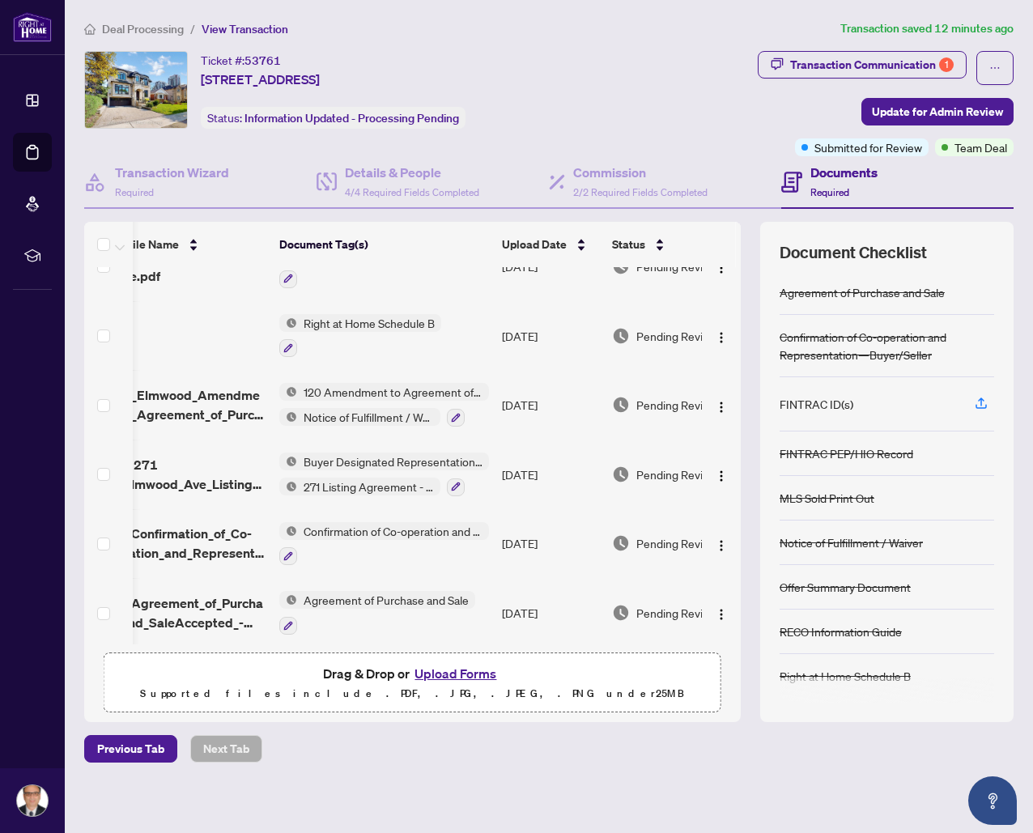
scroll to position [0, 84]
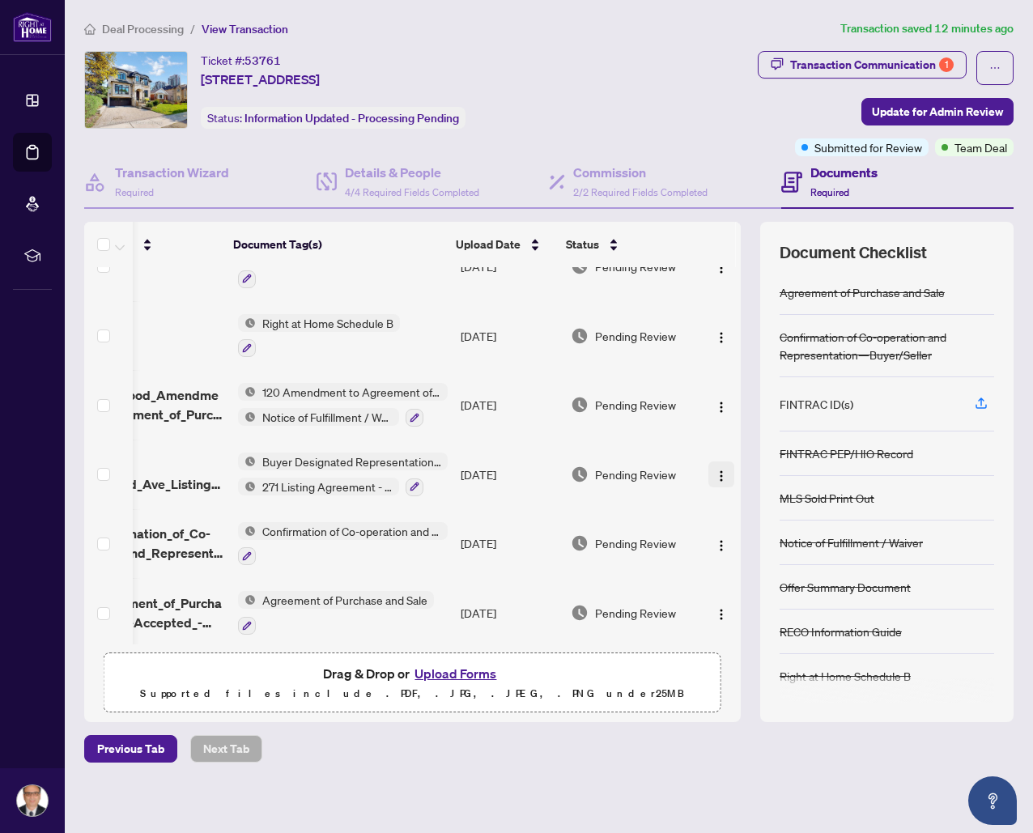
click at [716, 470] on img "button" at bounding box center [721, 476] width 13 height 13
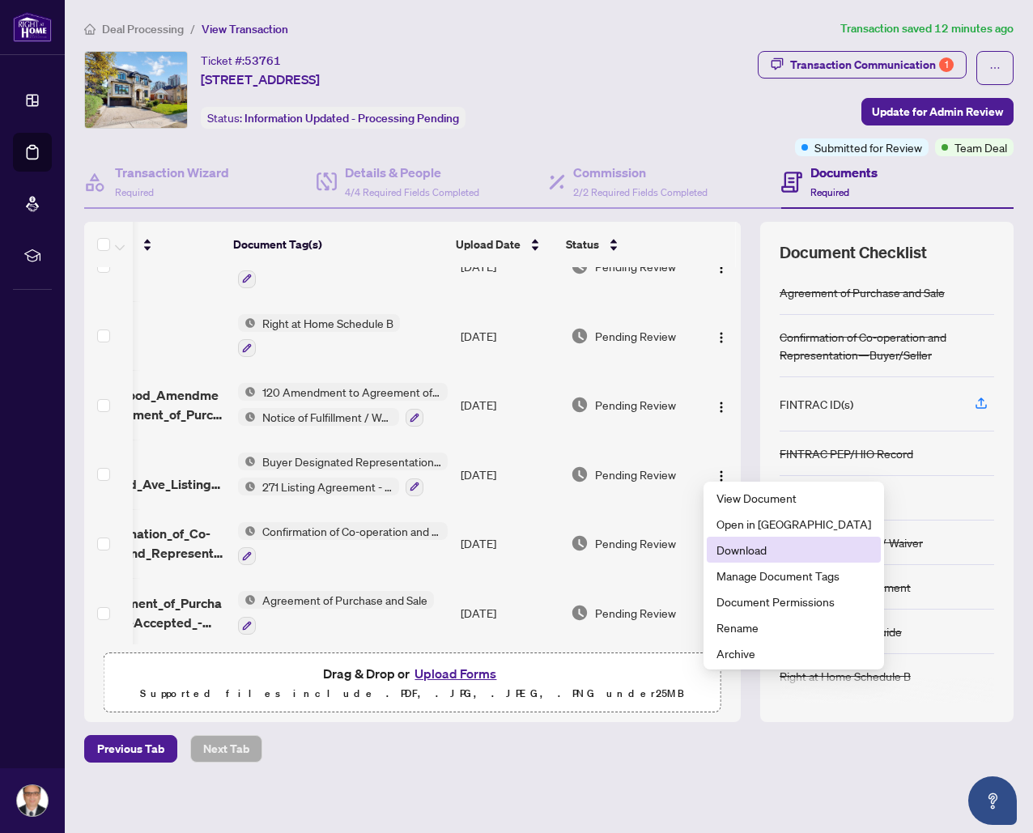
click at [755, 555] on span "Download" at bounding box center [794, 550] width 155 height 18
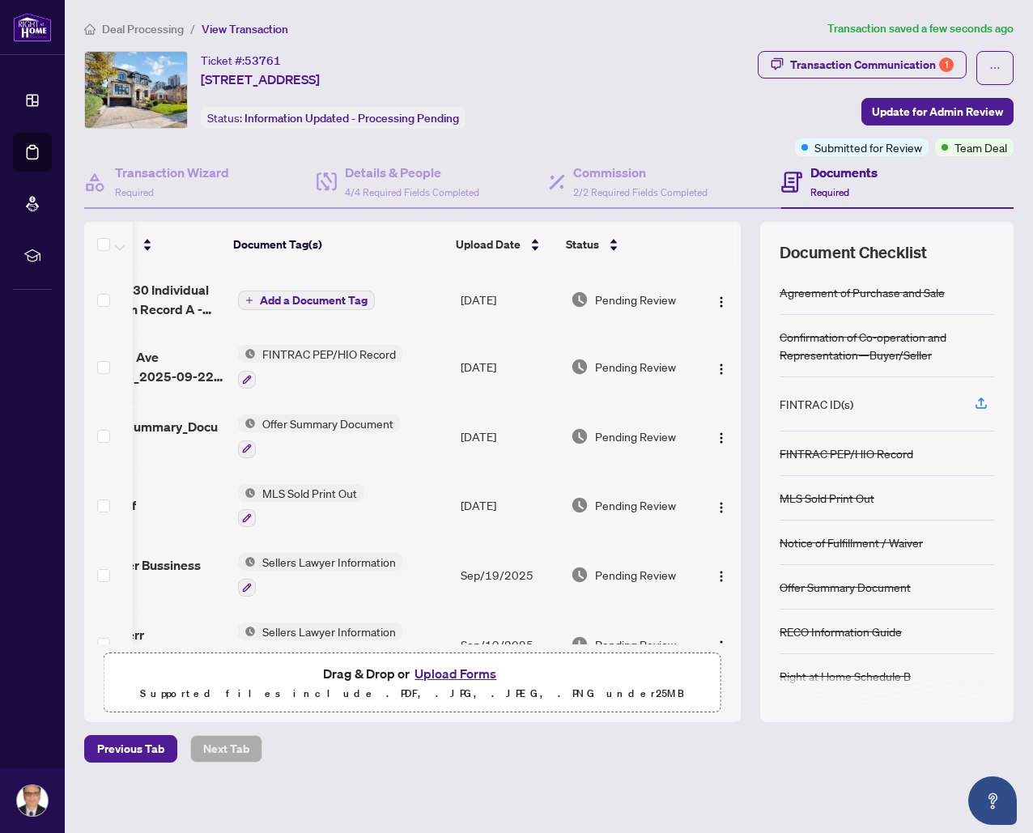
click at [249, 297] on icon "plus" at bounding box center [249, 300] width 1 height 6
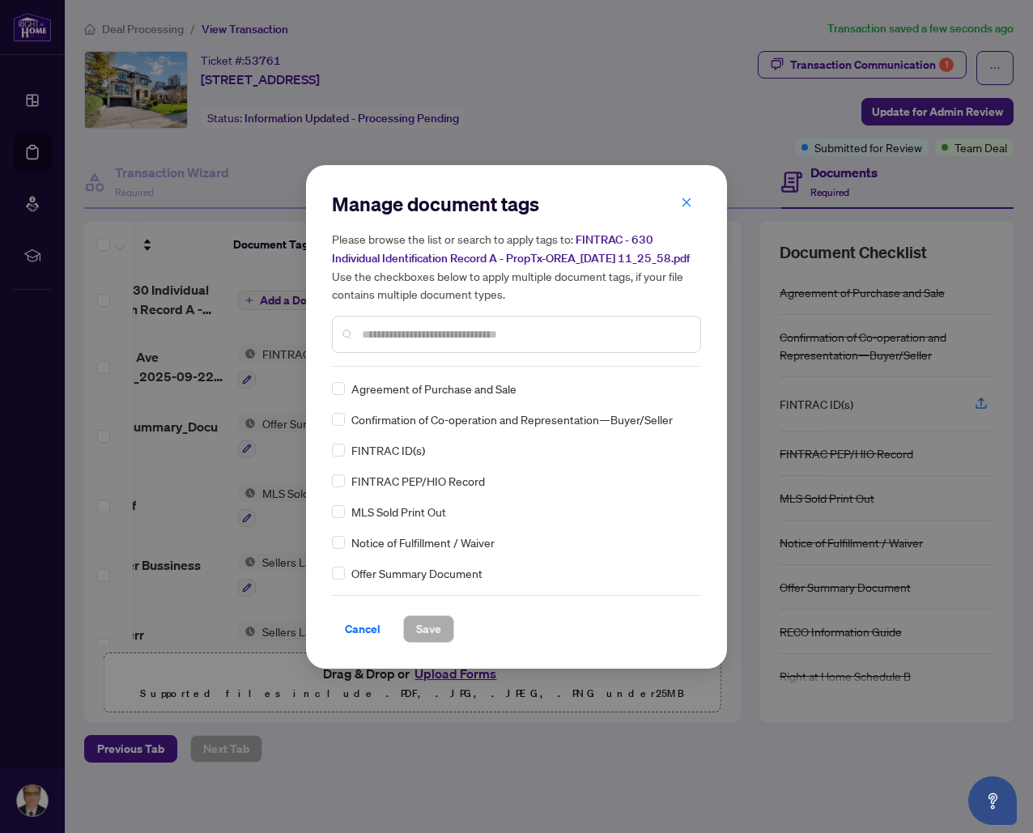
click at [398, 343] on input "text" at bounding box center [525, 335] width 326 height 18
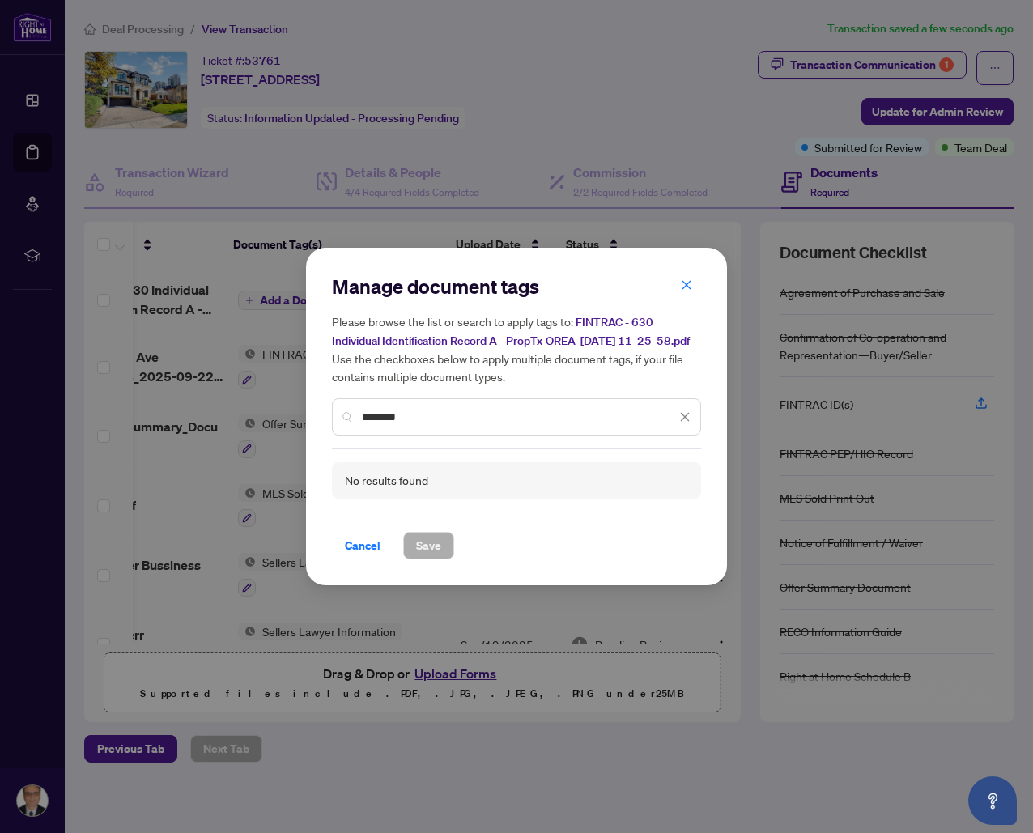
drag, startPoint x: 407, startPoint y: 426, endPoint x: 360, endPoint y: 426, distance: 47.0
click at [360, 426] on div "********" at bounding box center [516, 416] width 369 height 37
type input "*"
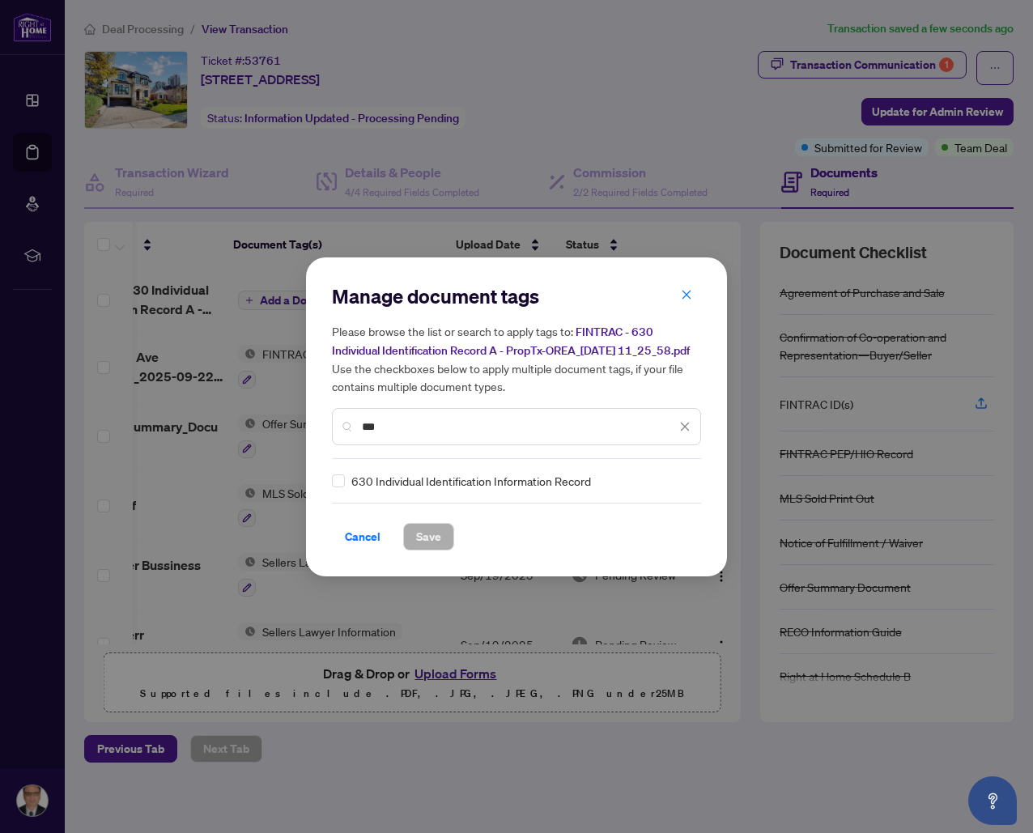
type input "***"
click at [428, 539] on span "Save" at bounding box center [428, 537] width 25 height 26
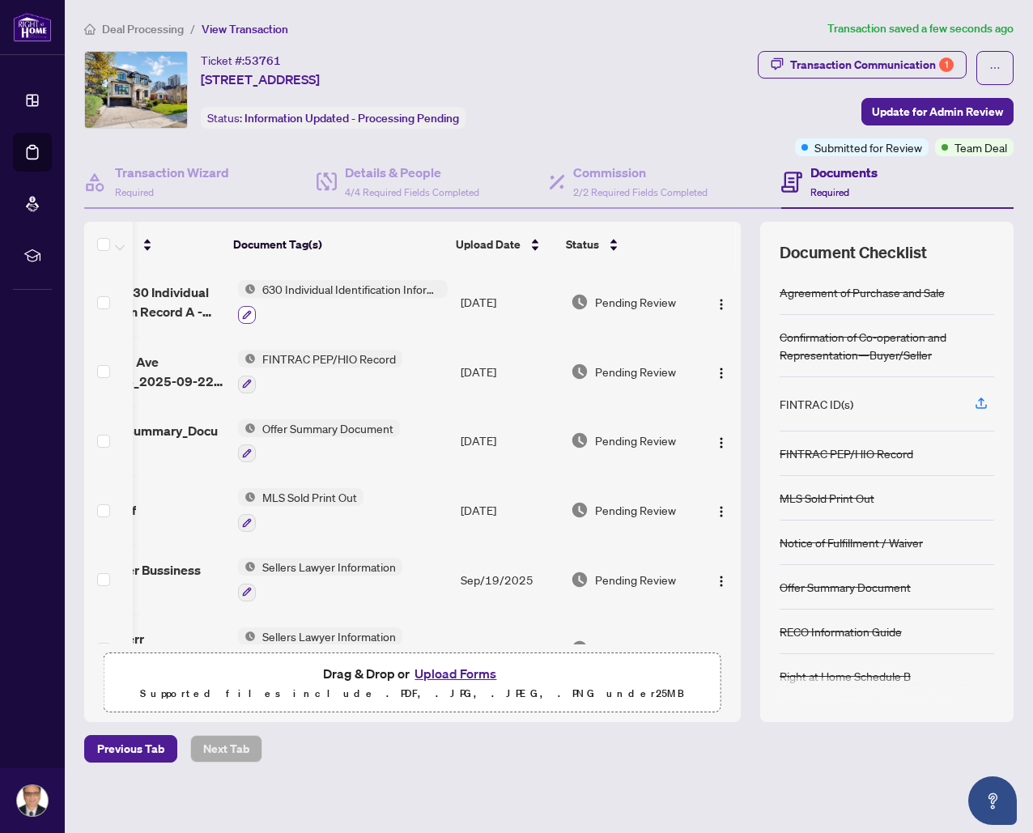
click at [242, 311] on icon "button" at bounding box center [247, 315] width 10 height 10
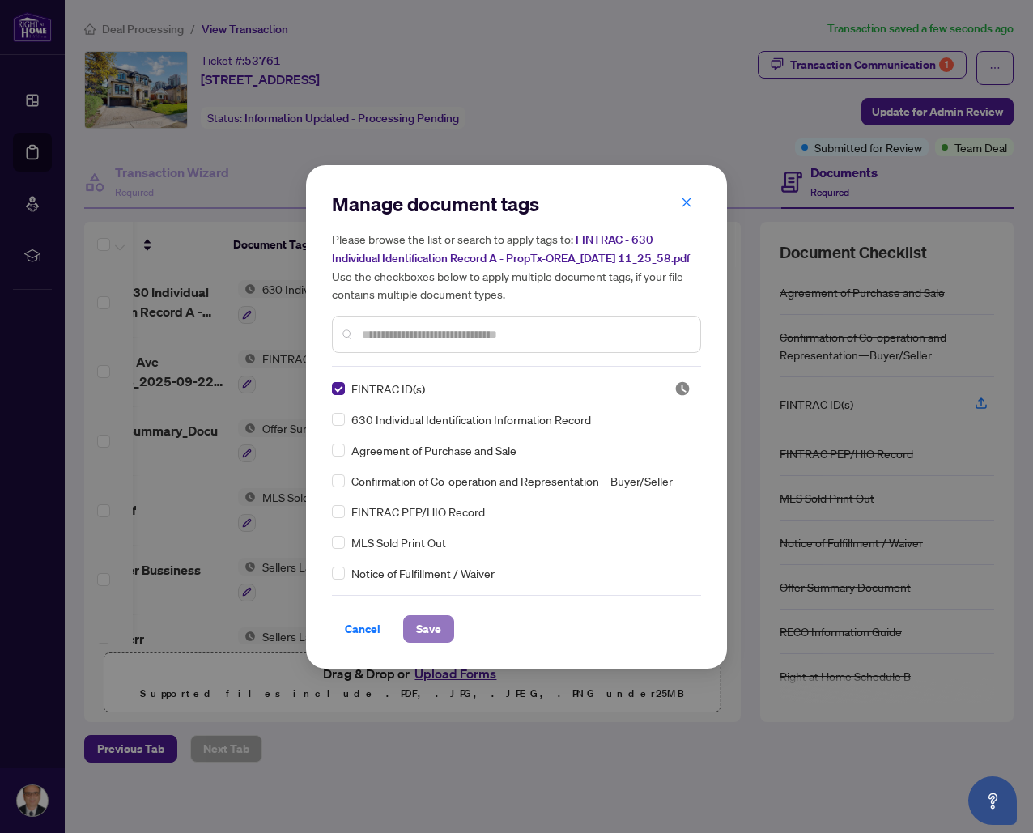
click at [429, 636] on span "Save" at bounding box center [428, 629] width 25 height 26
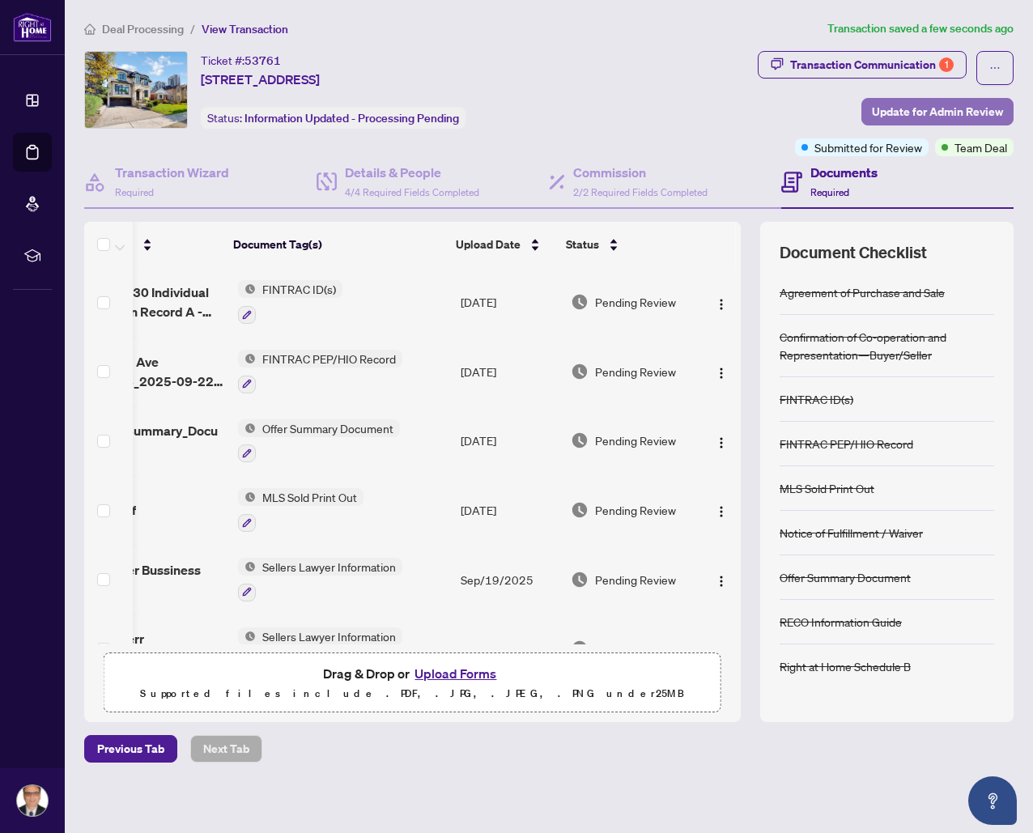
click at [954, 112] on span "Update for Admin Review" at bounding box center [937, 112] width 131 height 26
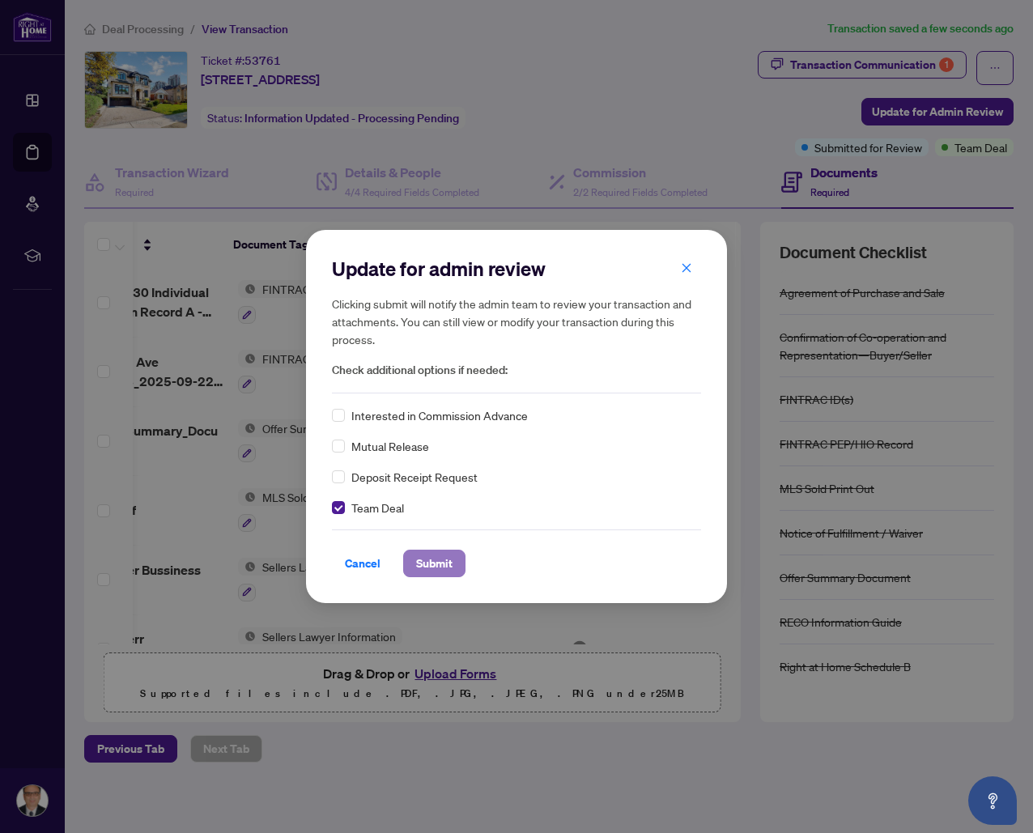
click at [435, 567] on span "Submit" at bounding box center [434, 564] width 36 height 26
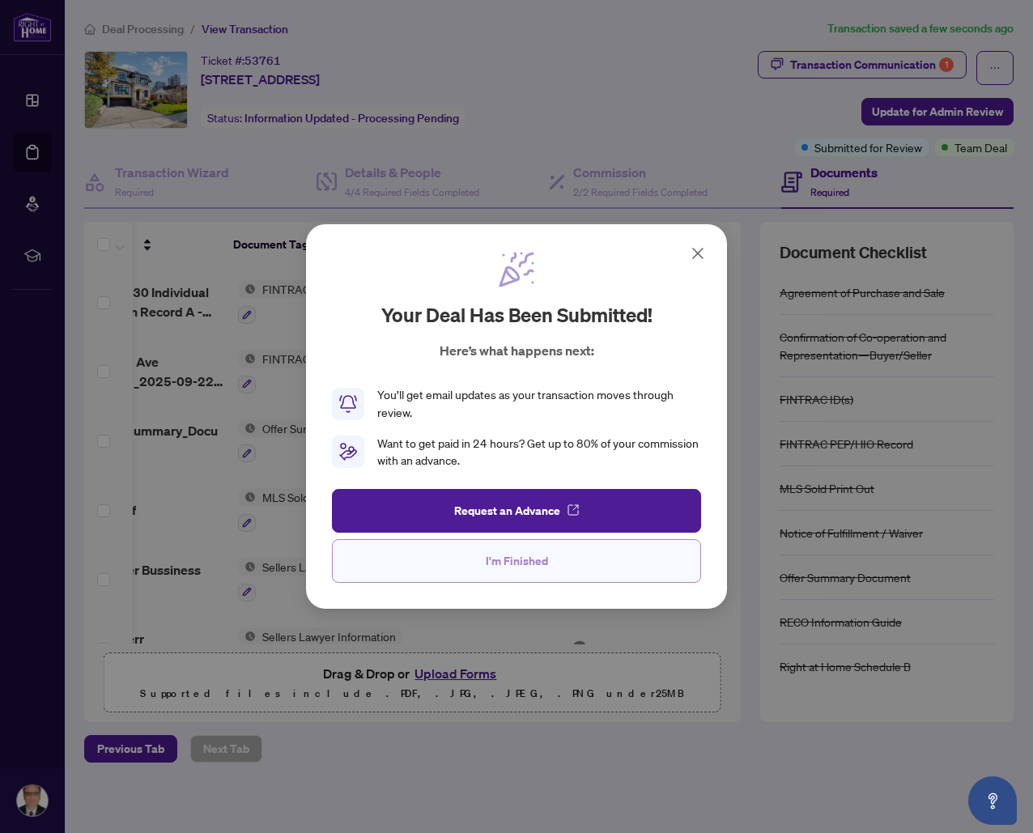
click at [521, 564] on span "I'm Finished" at bounding box center [517, 561] width 62 height 26
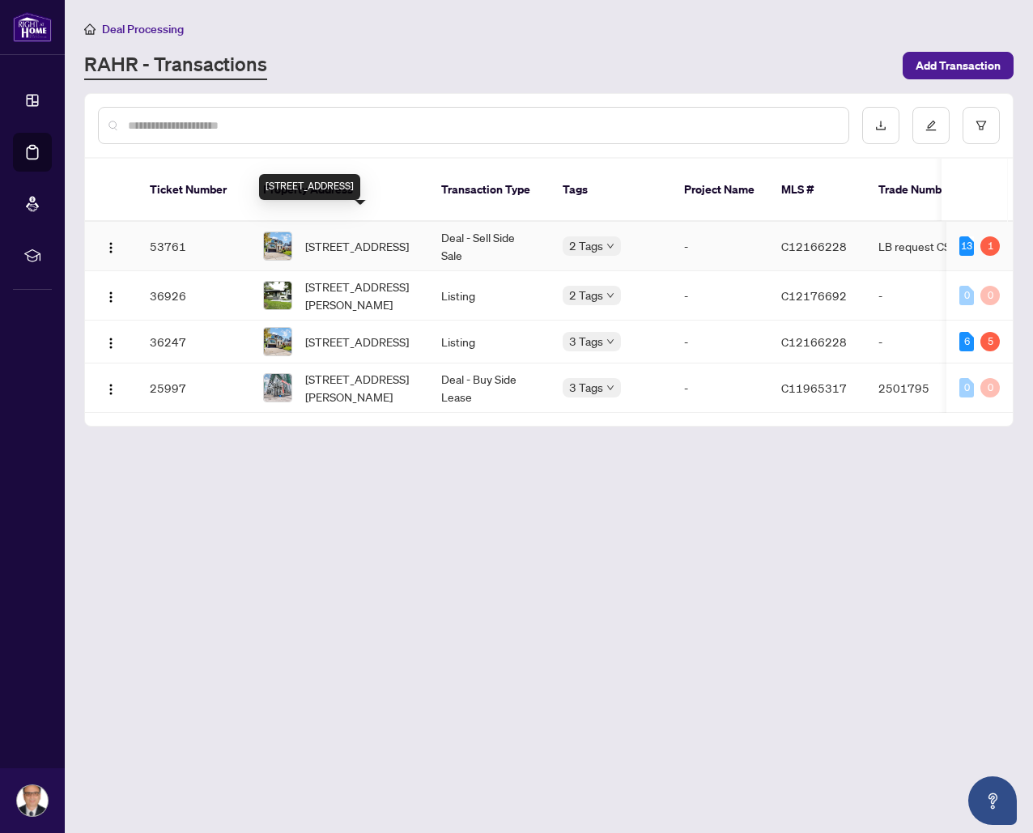
click at [365, 237] on span "[STREET_ADDRESS]" at bounding box center [357, 246] width 104 height 18
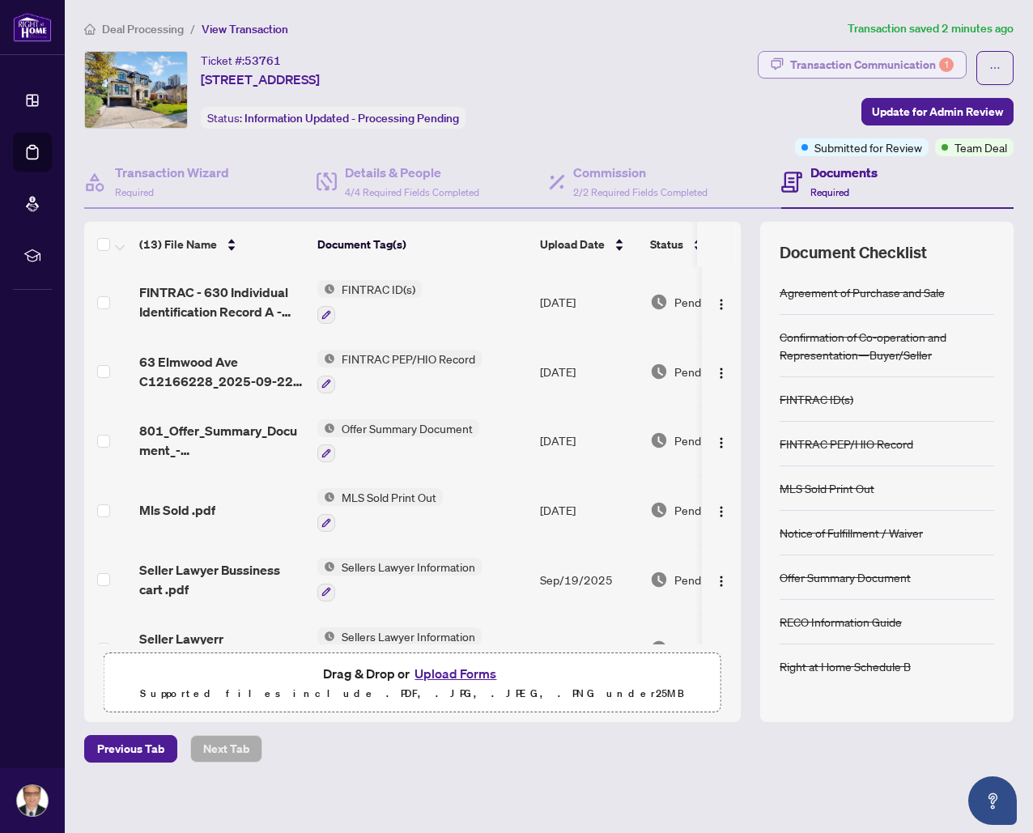
click at [927, 63] on div "Transaction Communication 1" at bounding box center [872, 65] width 164 height 26
